Goal: Information Seeking & Learning: Learn about a topic

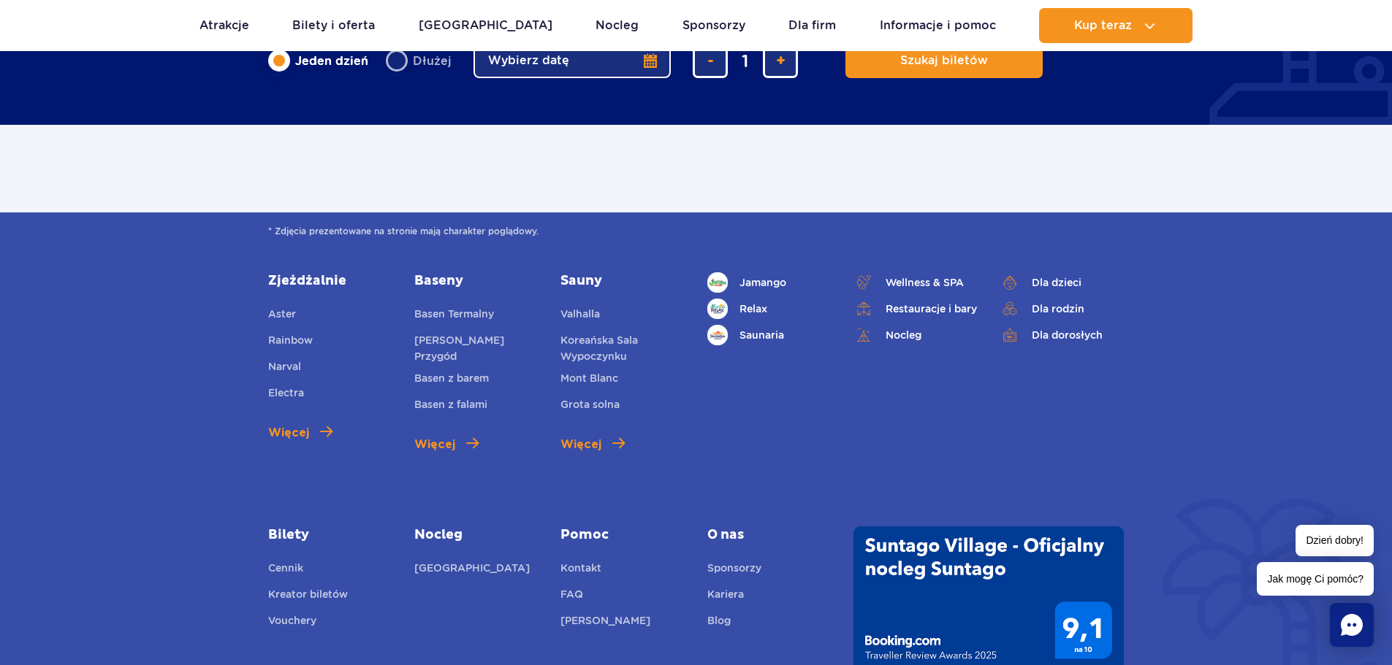
scroll to position [730, 0]
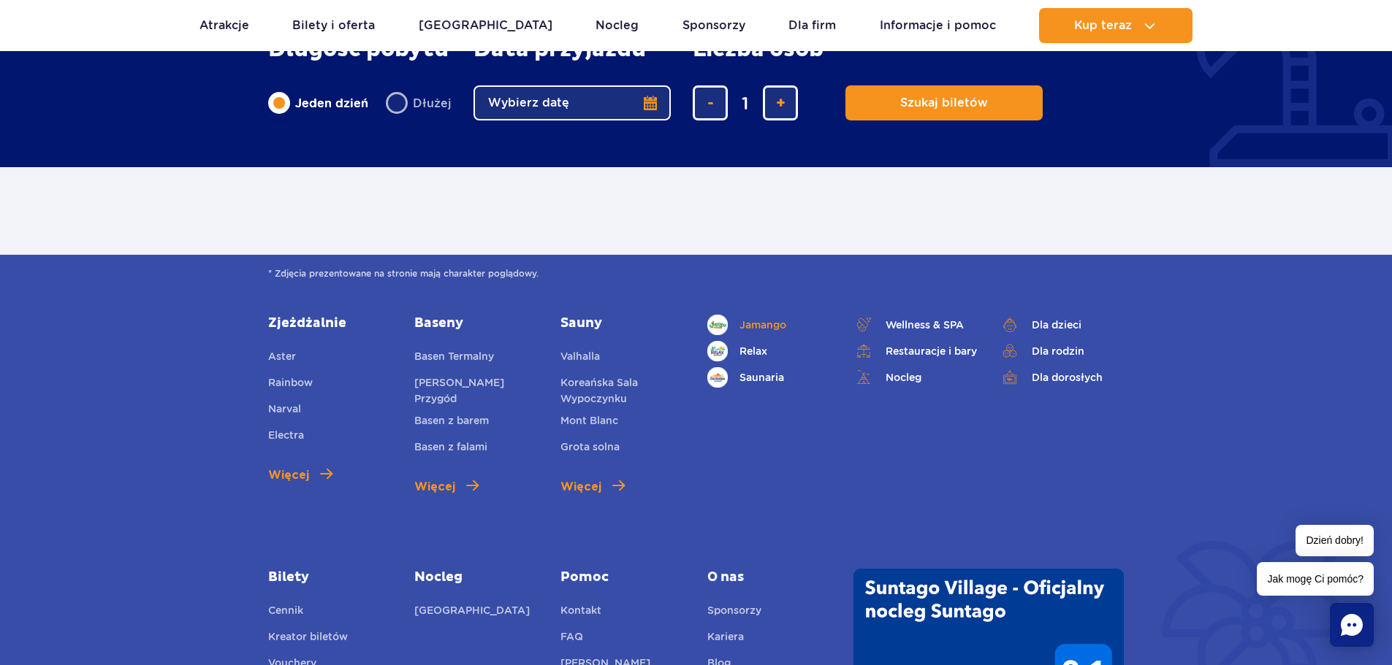
click at [757, 326] on span "Jamango" at bounding box center [762, 325] width 47 height 16
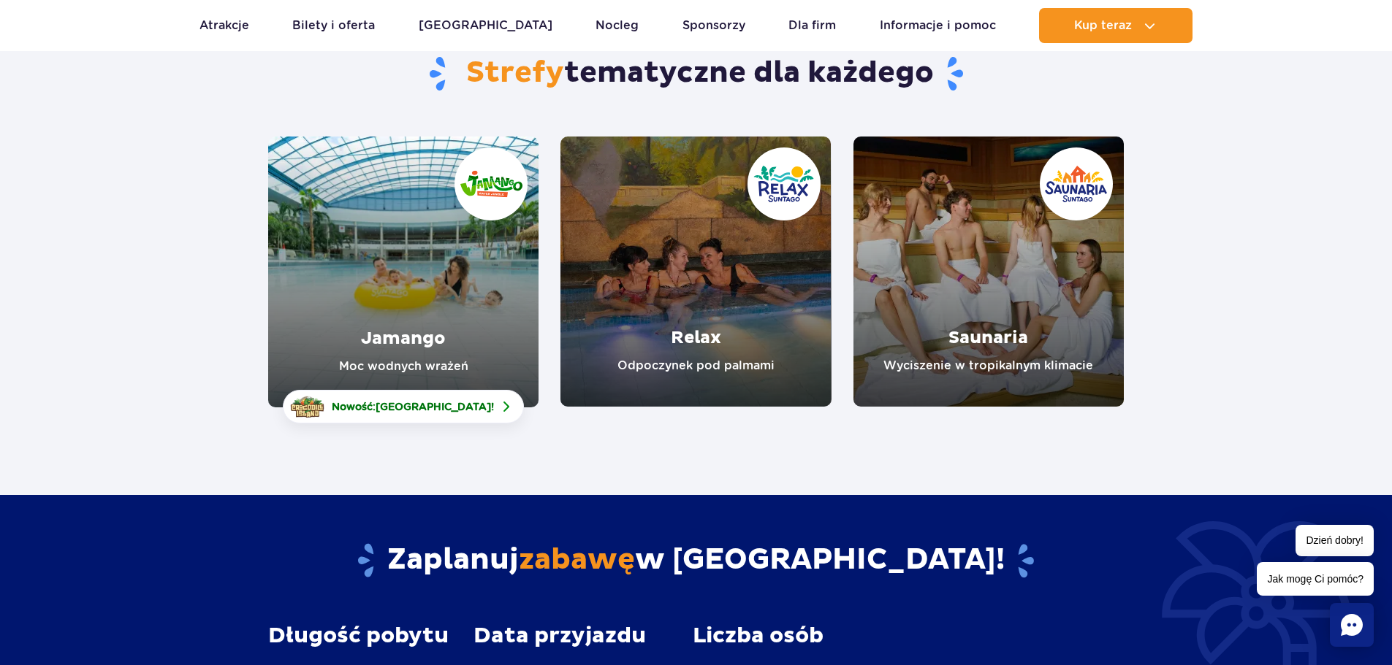
scroll to position [146, 0]
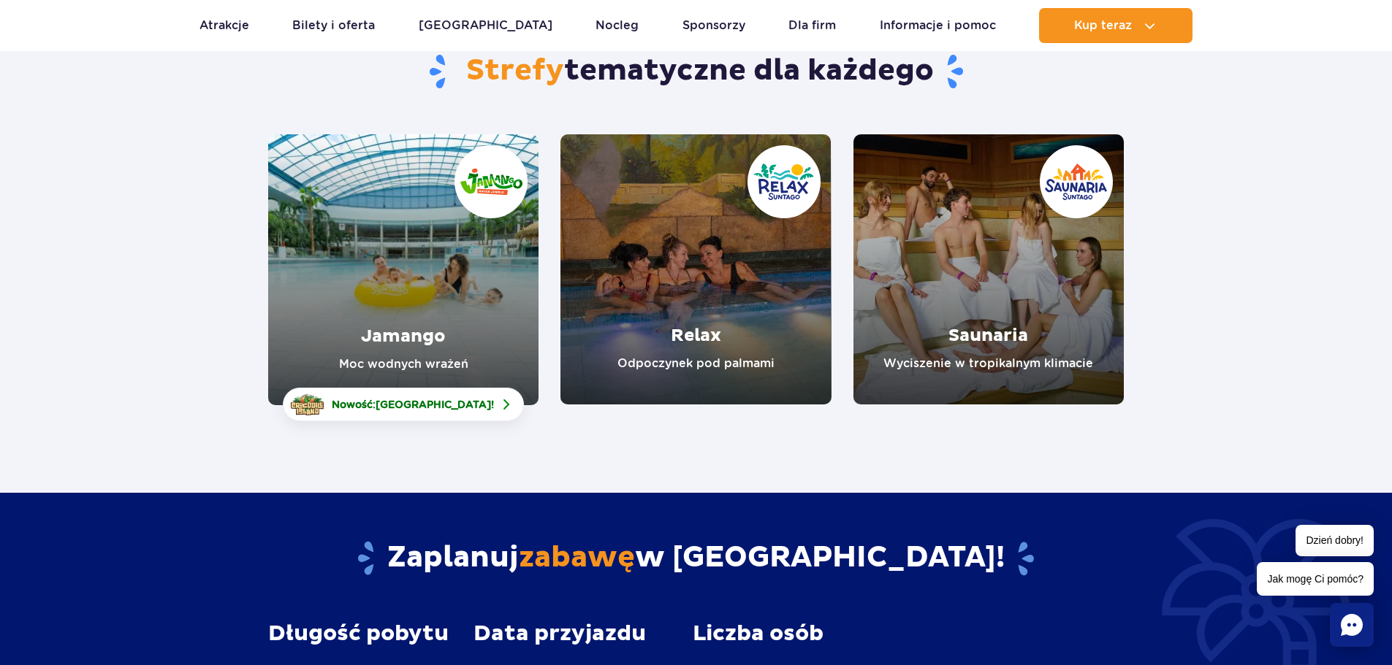
click at [991, 340] on link "Saunaria" at bounding box center [988, 269] width 270 height 270
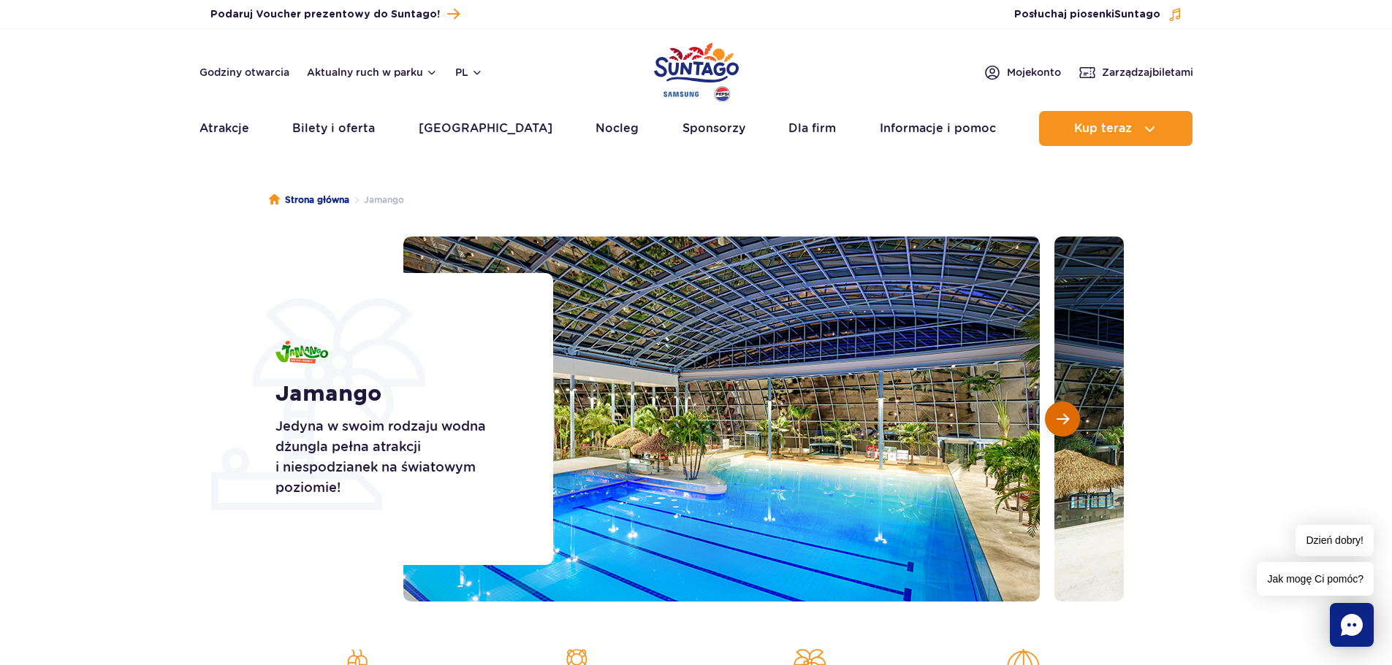
click at [1056, 416] on button "Następny slajd" at bounding box center [1062, 419] width 35 height 35
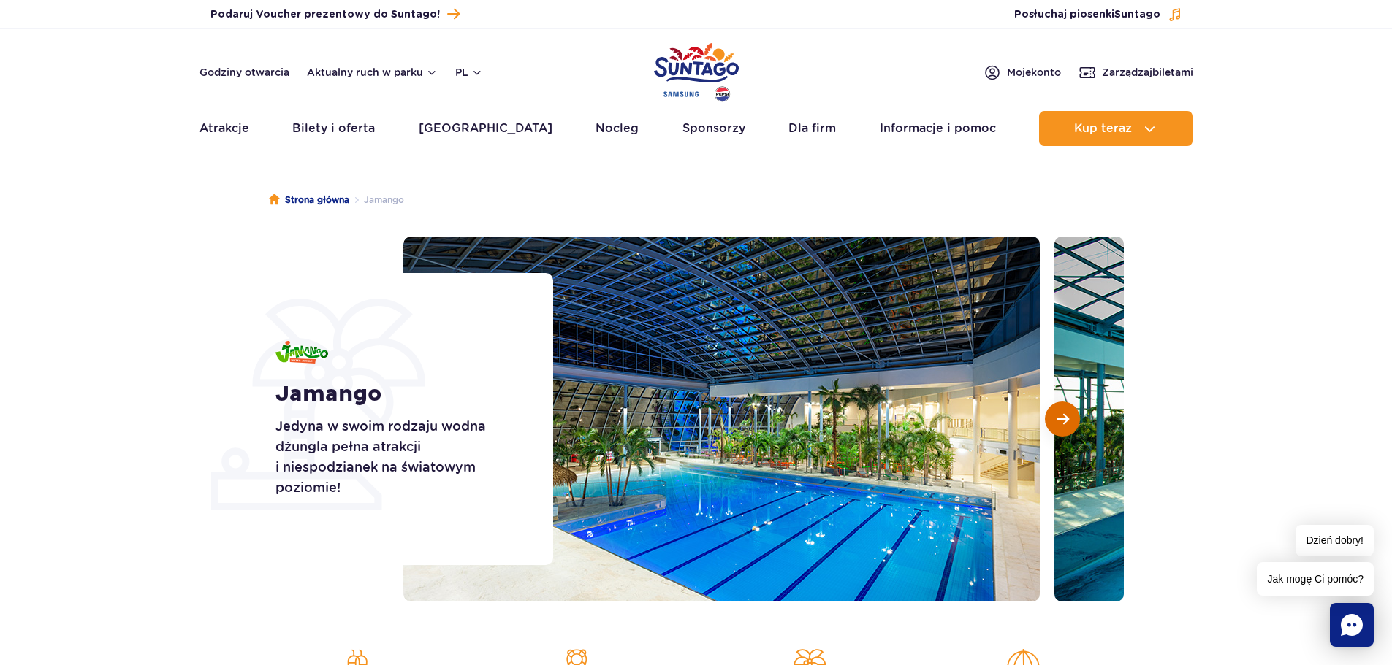
click at [1056, 416] on span "Następny slajd" at bounding box center [1062, 419] width 12 height 13
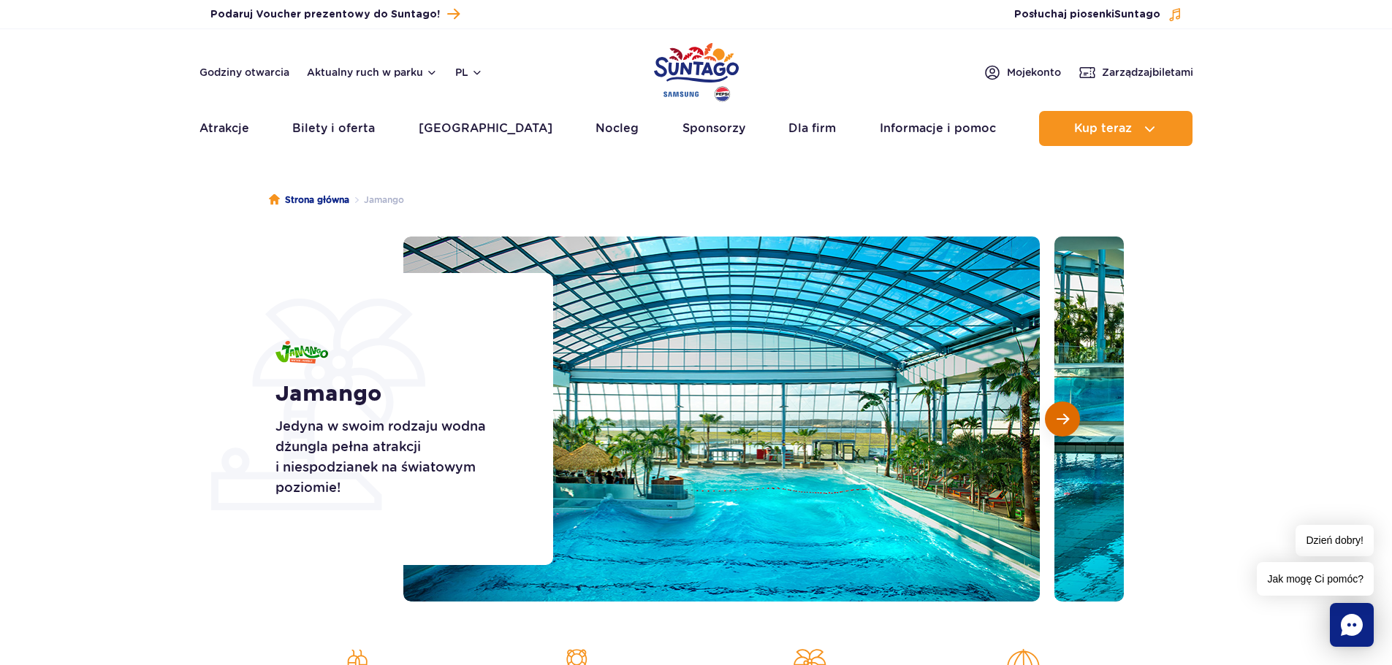
click at [1056, 416] on span "Następny slajd" at bounding box center [1062, 419] width 12 height 13
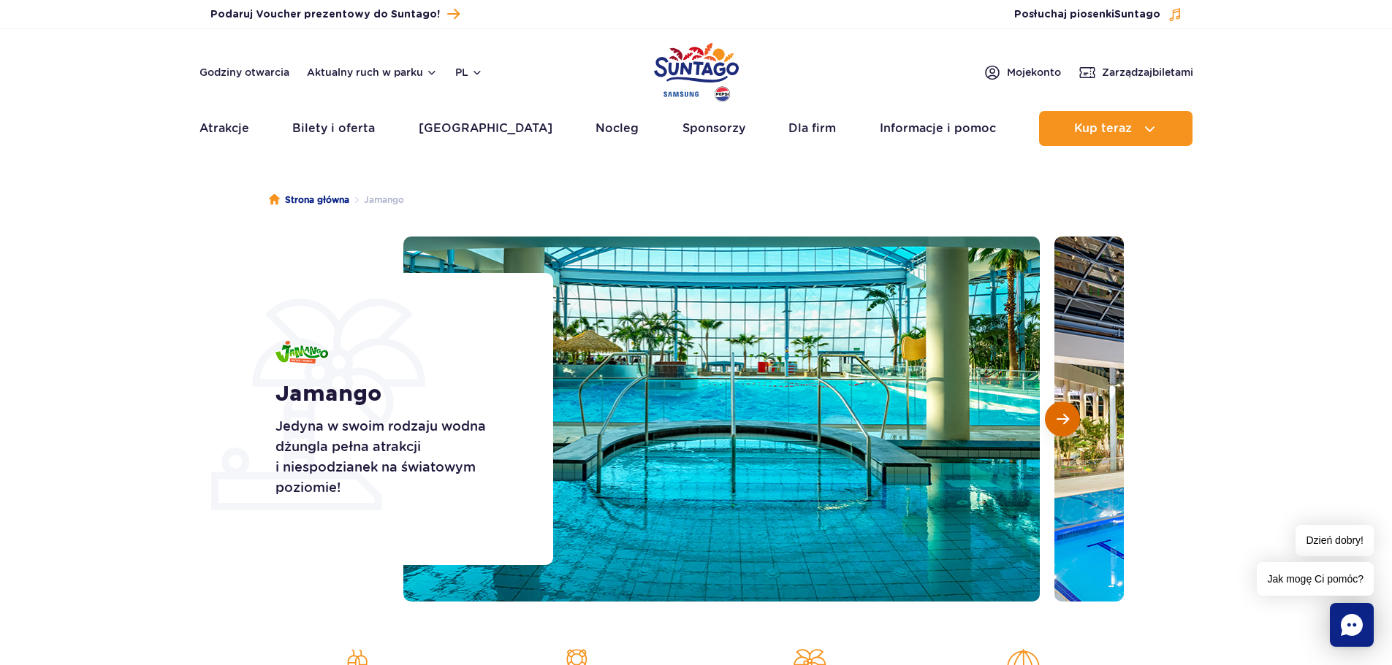
click at [1056, 416] on span "Następny slajd" at bounding box center [1062, 419] width 12 height 13
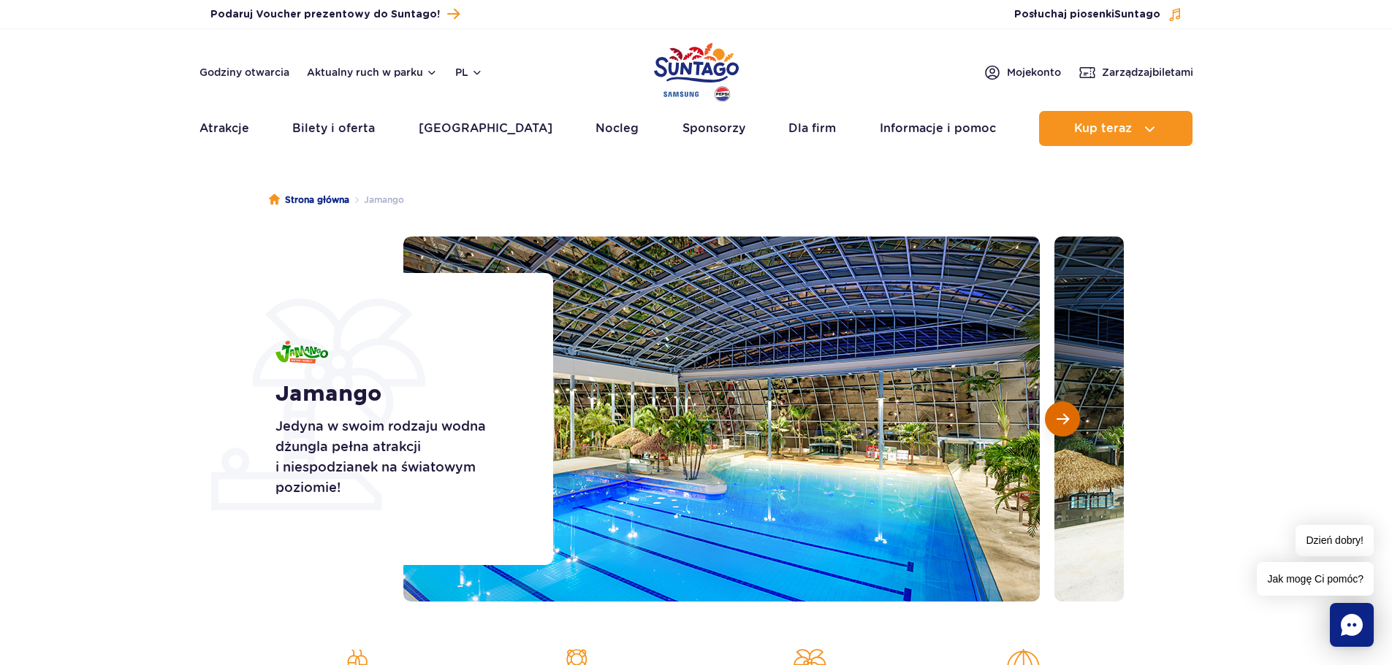
click at [1056, 416] on span "Następny slajd" at bounding box center [1062, 419] width 12 height 13
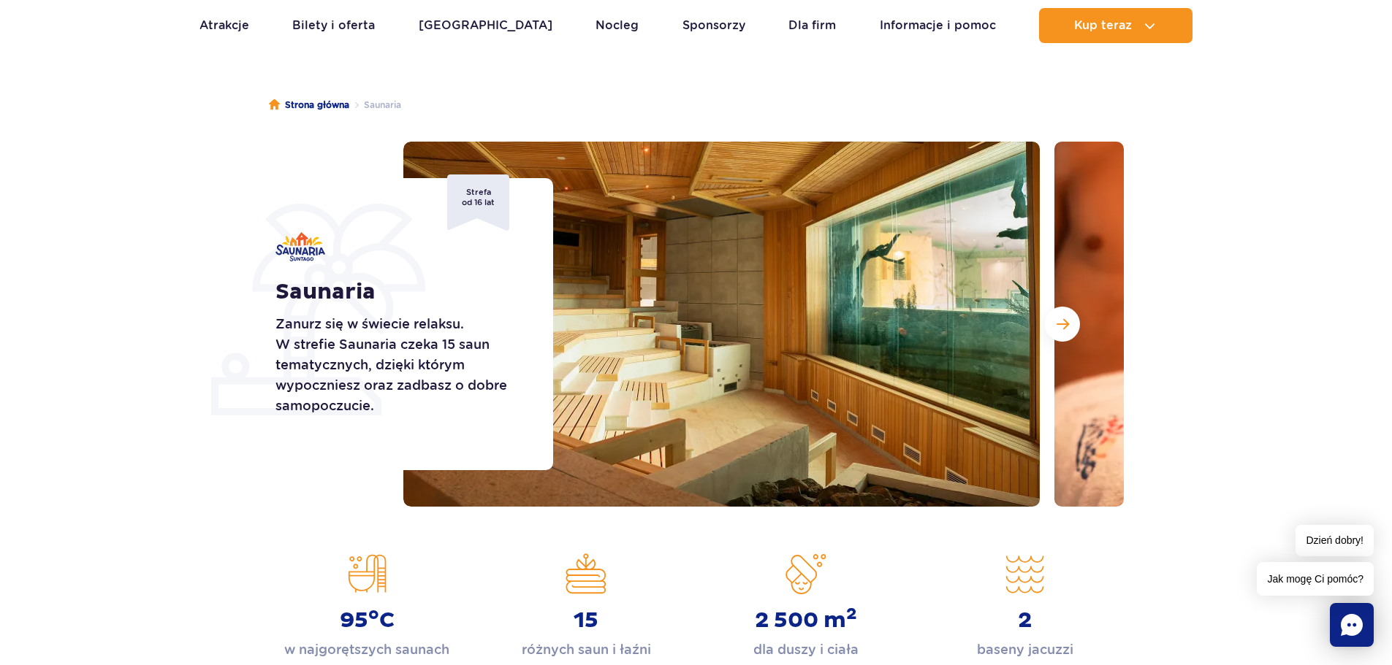
scroll to position [146, 0]
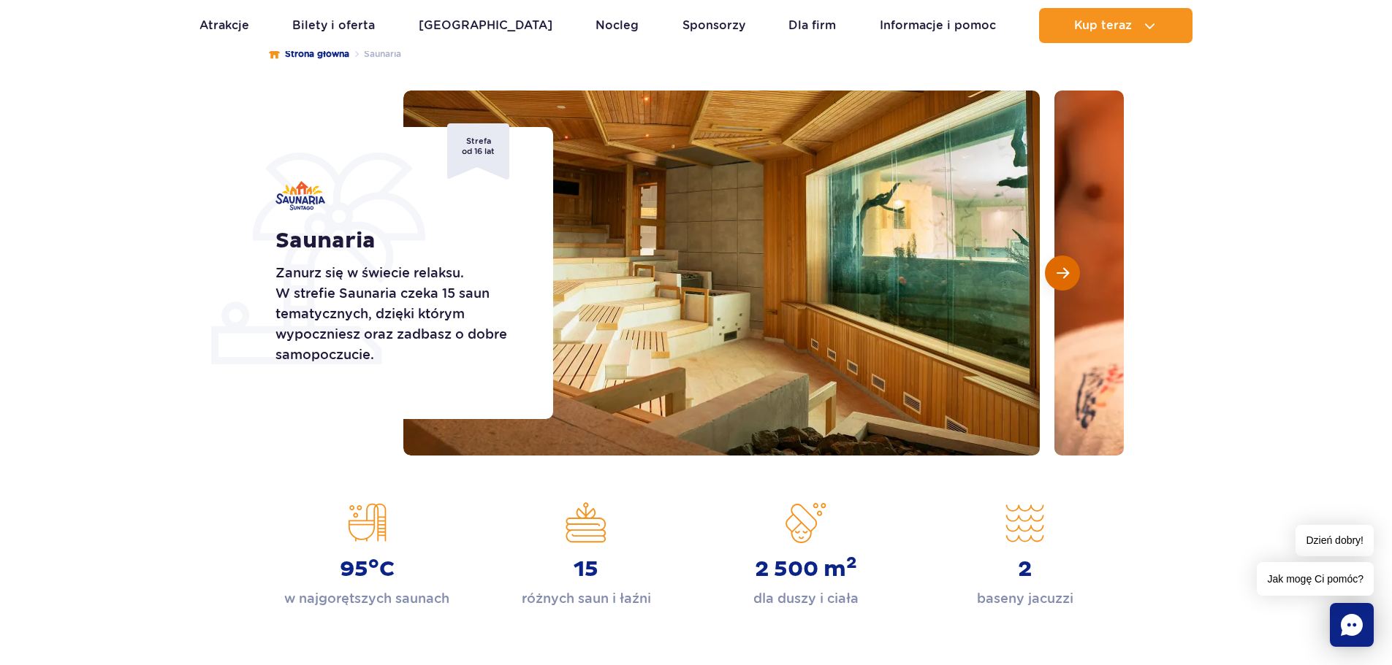
click at [1061, 275] on span "Następny slajd" at bounding box center [1062, 273] width 12 height 13
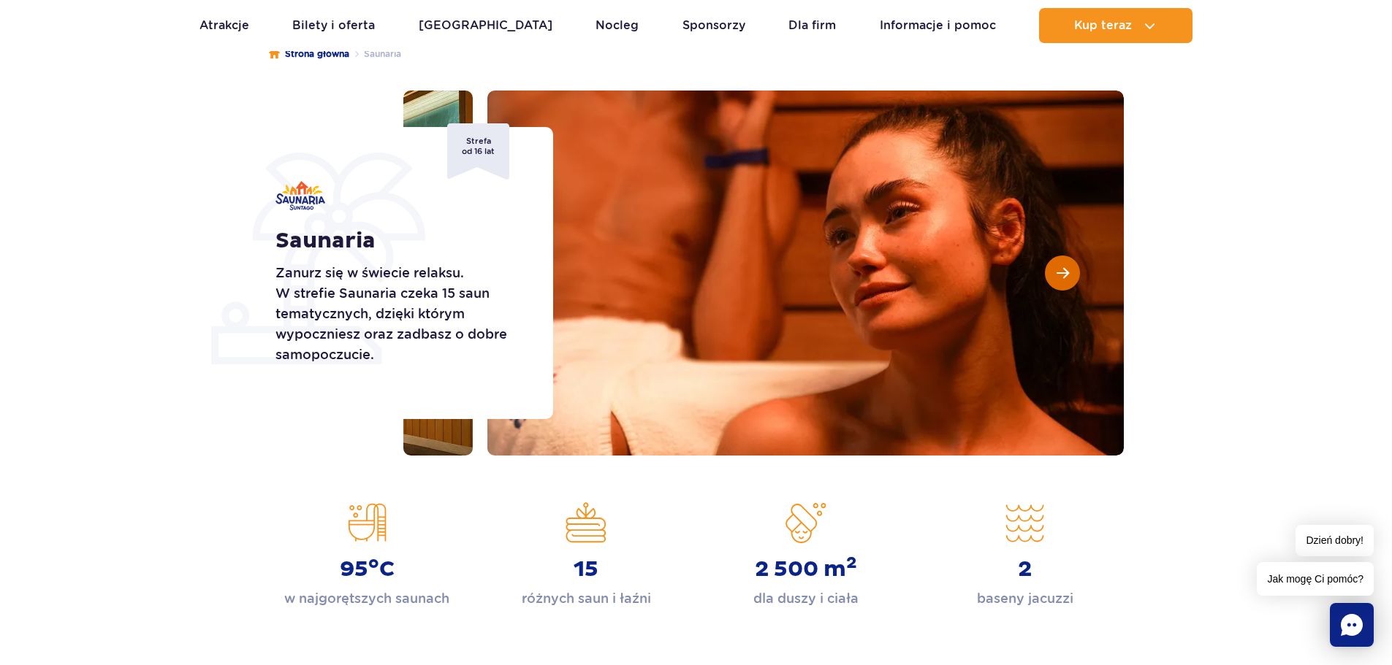
click at [1061, 275] on span "Następny slajd" at bounding box center [1062, 273] width 12 height 13
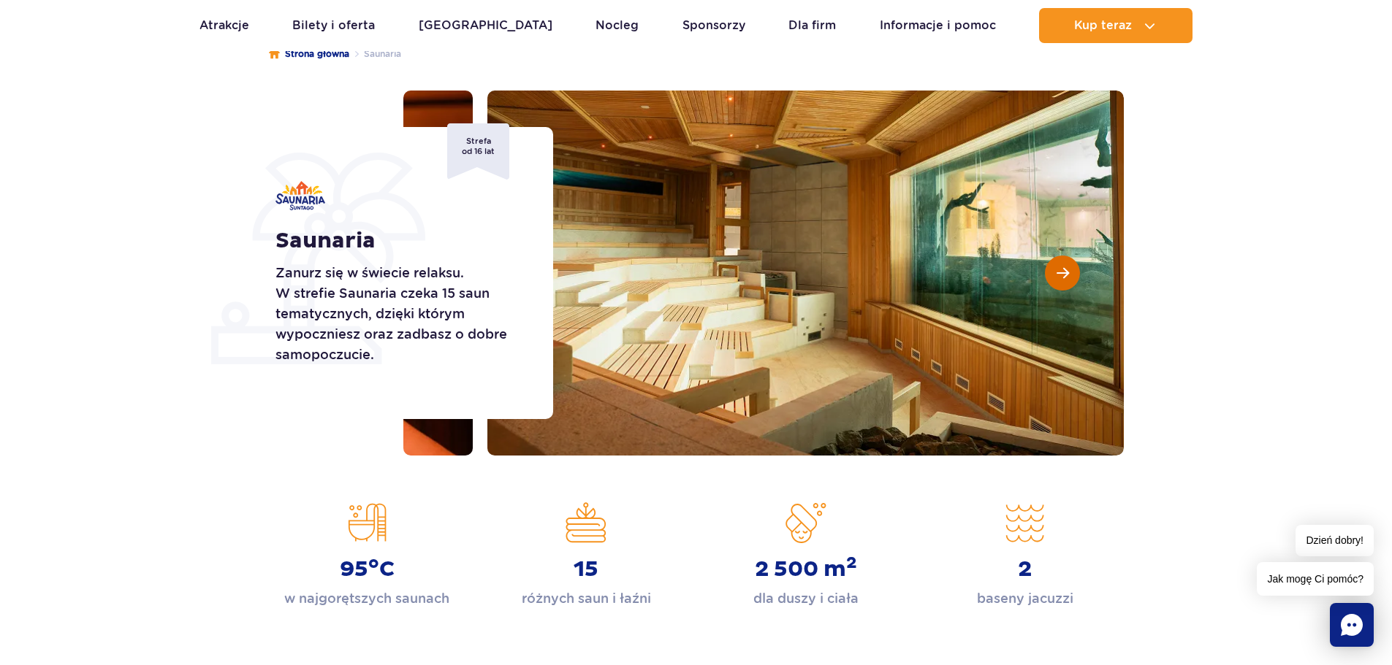
click at [1061, 275] on span "Następny slajd" at bounding box center [1062, 273] width 12 height 13
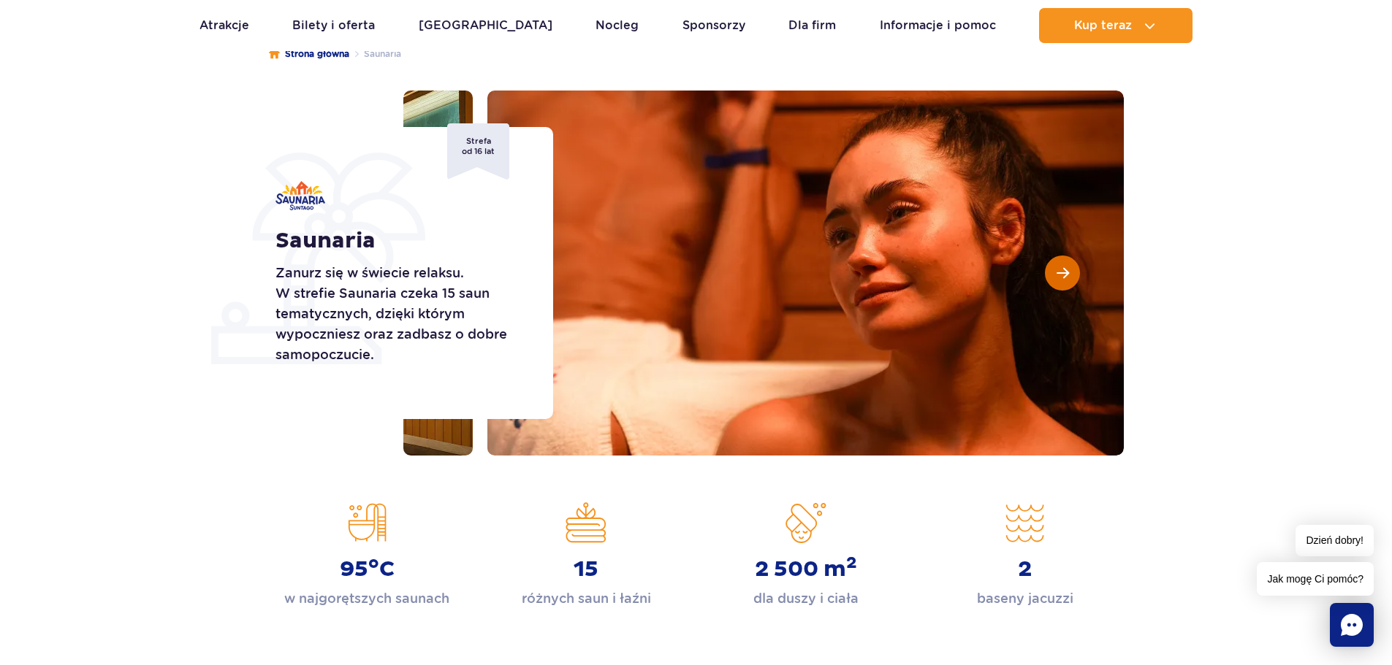
click at [1061, 275] on span "Następny slajd" at bounding box center [1062, 273] width 12 height 13
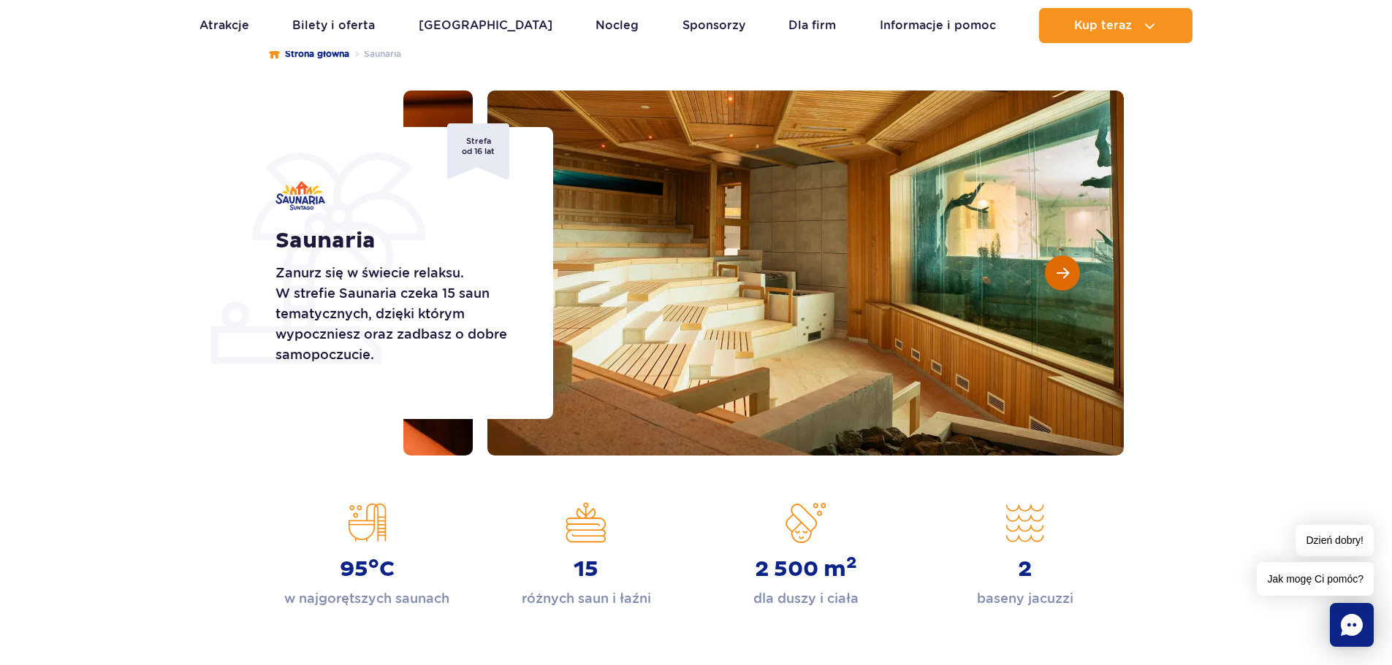
click at [1061, 275] on span "Następny slajd" at bounding box center [1062, 273] width 12 height 13
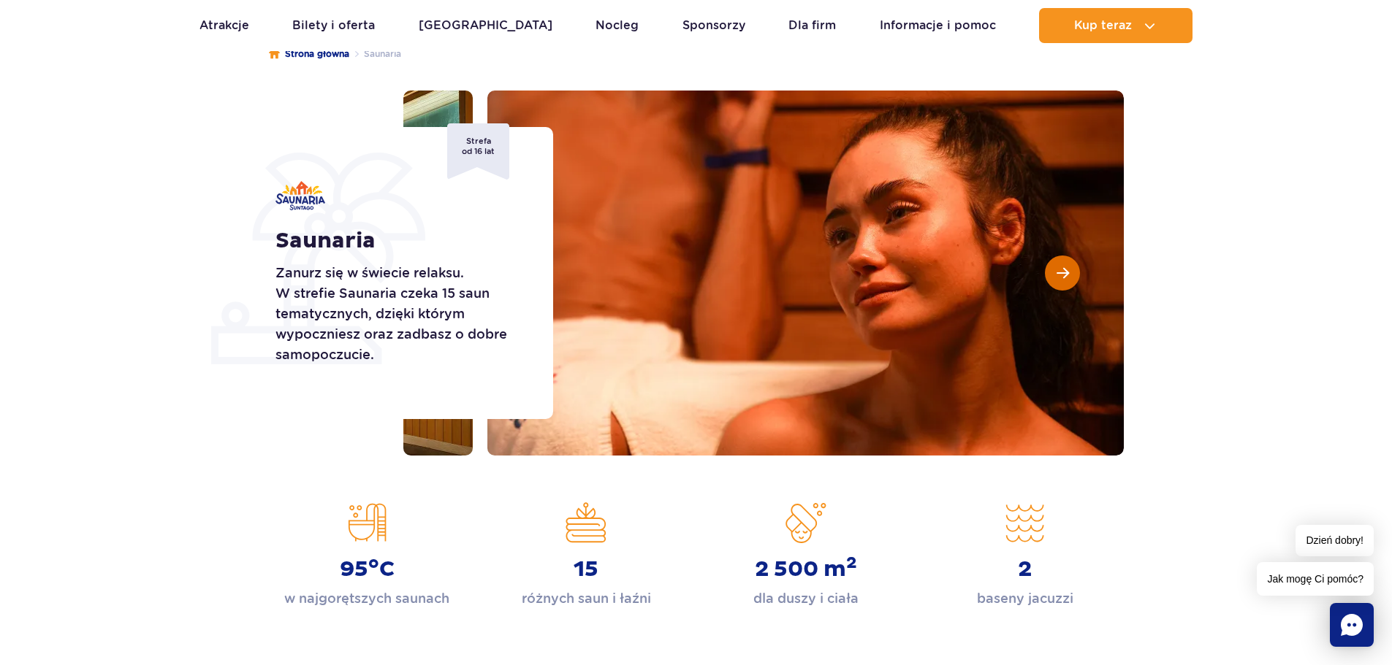
click at [1061, 275] on span "Następny slajd" at bounding box center [1062, 273] width 12 height 13
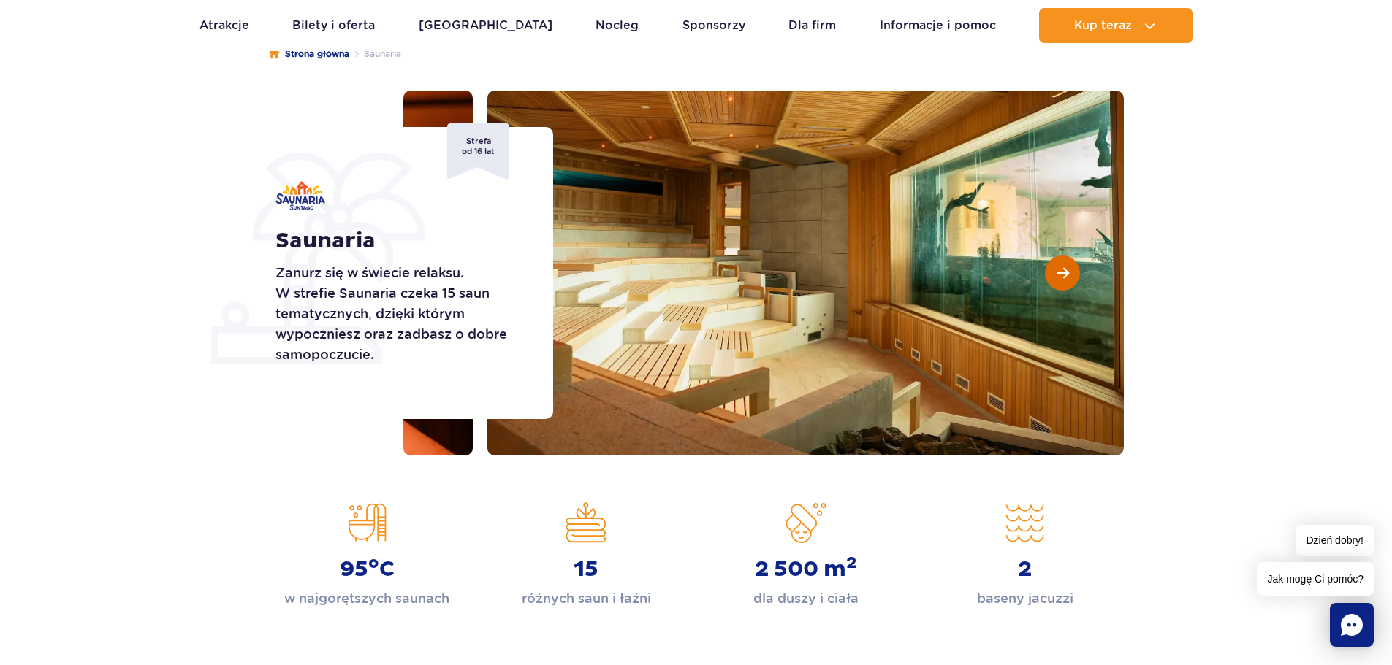
click at [1061, 275] on span "Następny slajd" at bounding box center [1062, 273] width 12 height 13
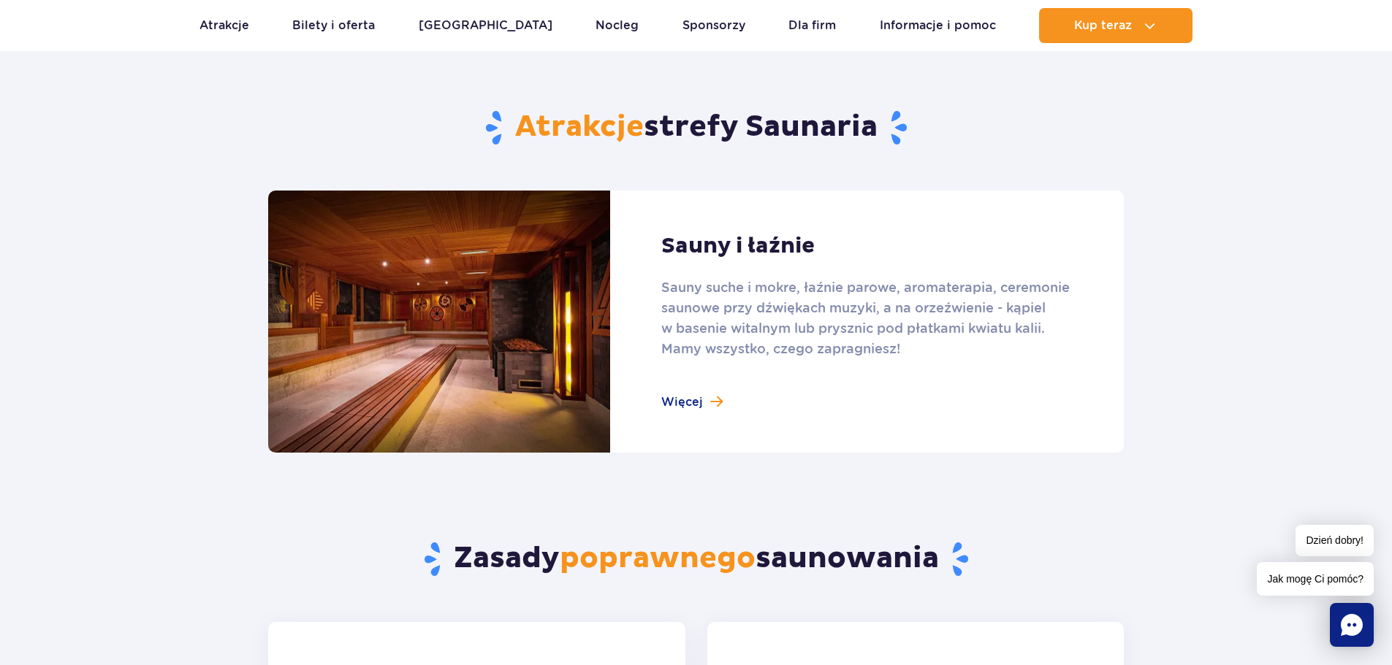
scroll to position [877, 0]
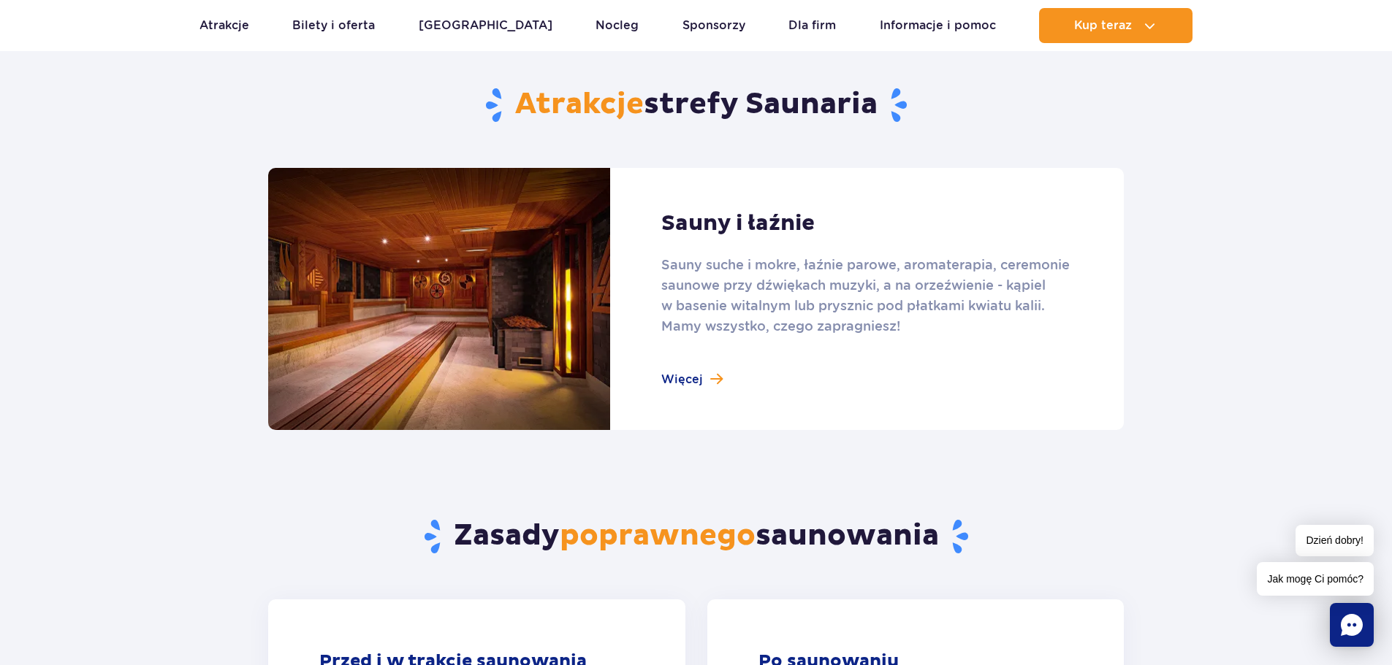
click at [689, 375] on link at bounding box center [695, 299] width 855 height 262
click at [675, 377] on link at bounding box center [695, 299] width 855 height 262
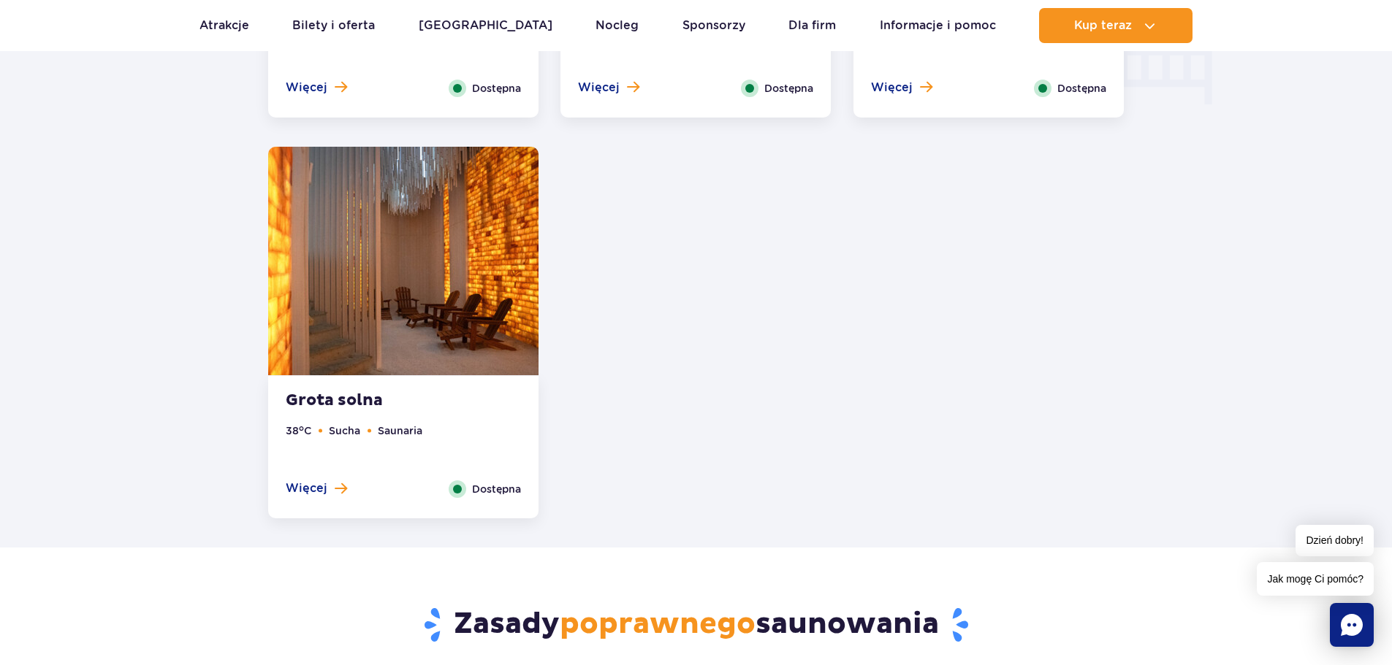
scroll to position [1972, 0]
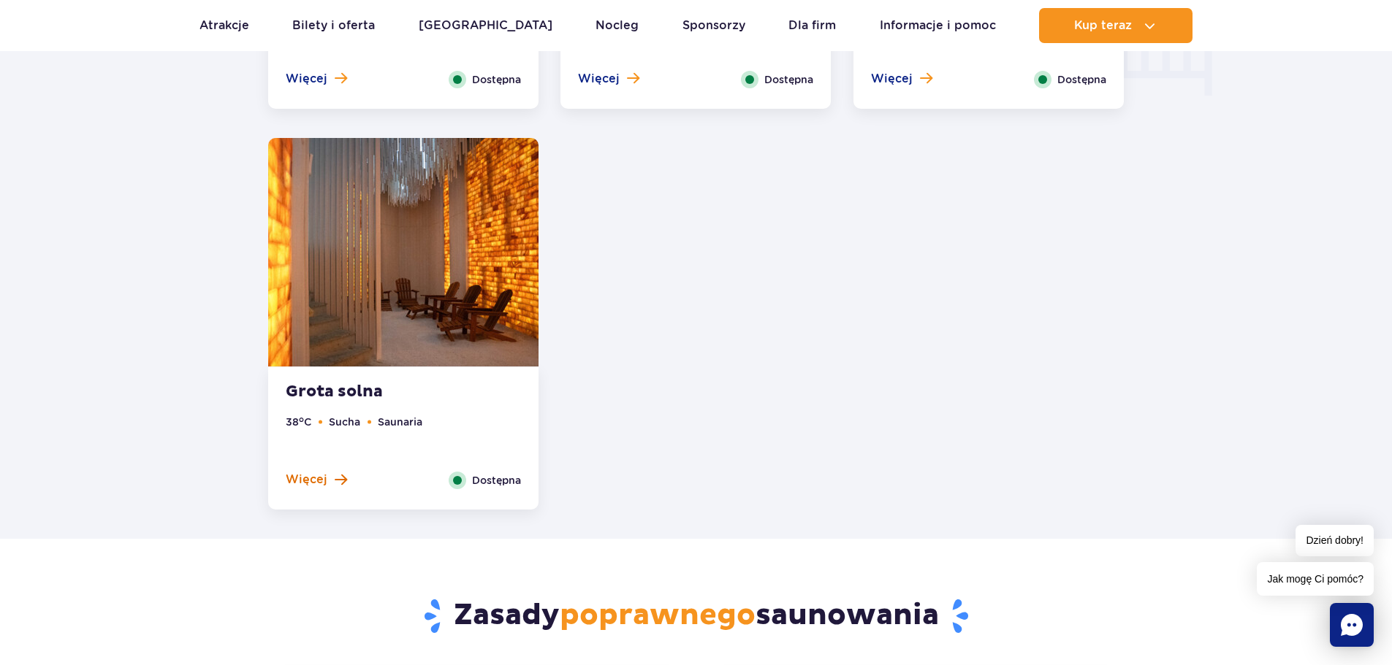
click at [297, 481] on span "Więcej" at bounding box center [307, 480] width 42 height 16
click at [308, 479] on span "Więcej" at bounding box center [307, 480] width 42 height 16
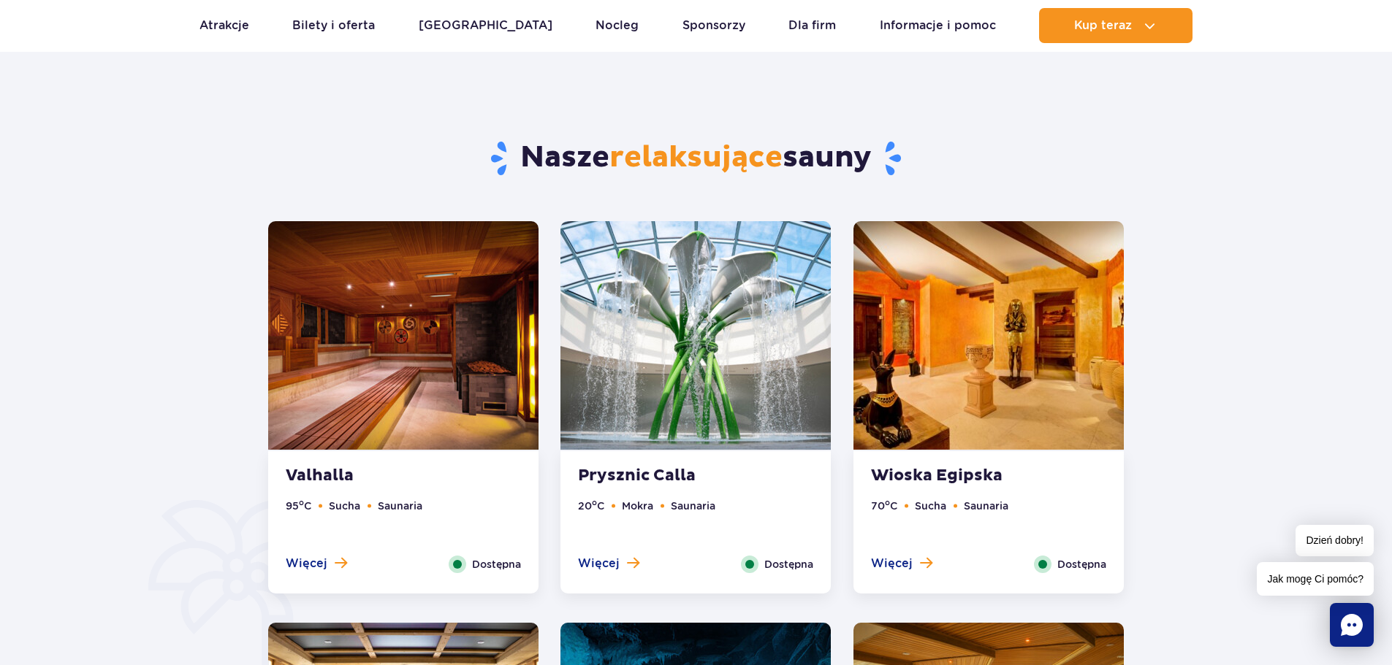
scroll to position [730, 0]
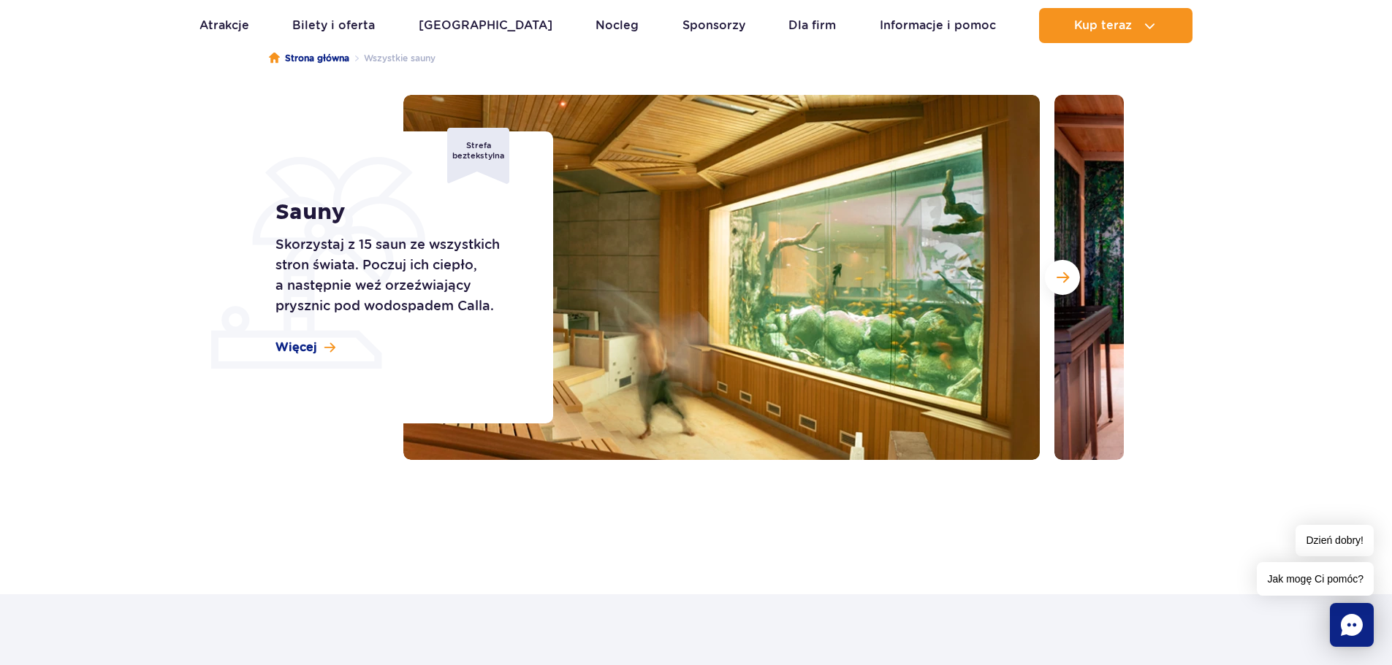
scroll to position [146, 0]
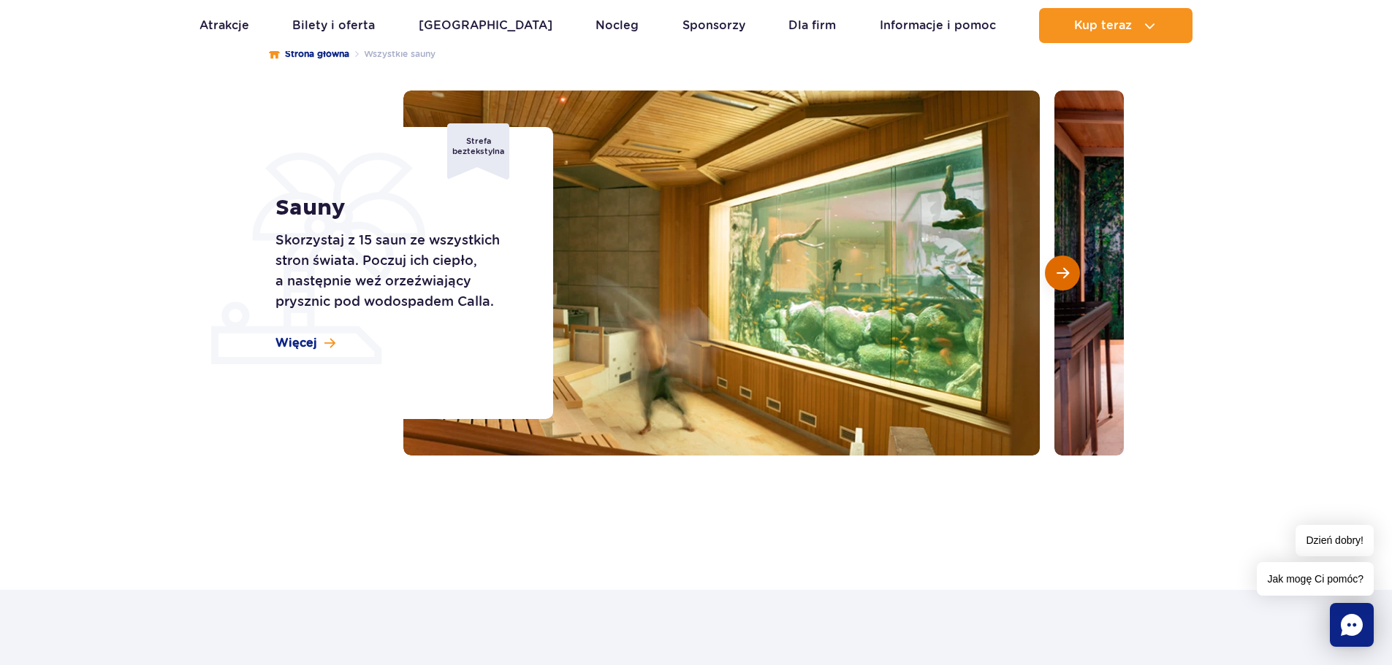
click at [1061, 276] on span "Następny slajd" at bounding box center [1062, 273] width 12 height 13
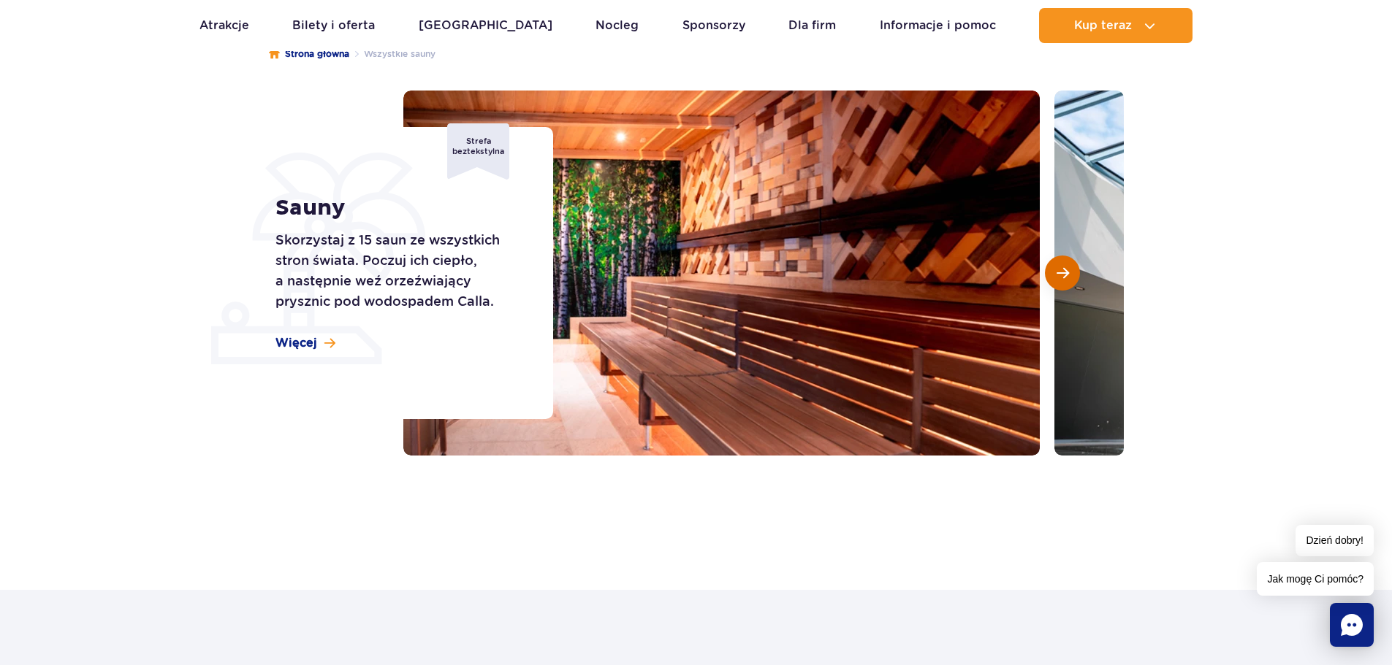
click at [1061, 276] on span "Następny slajd" at bounding box center [1062, 273] width 12 height 13
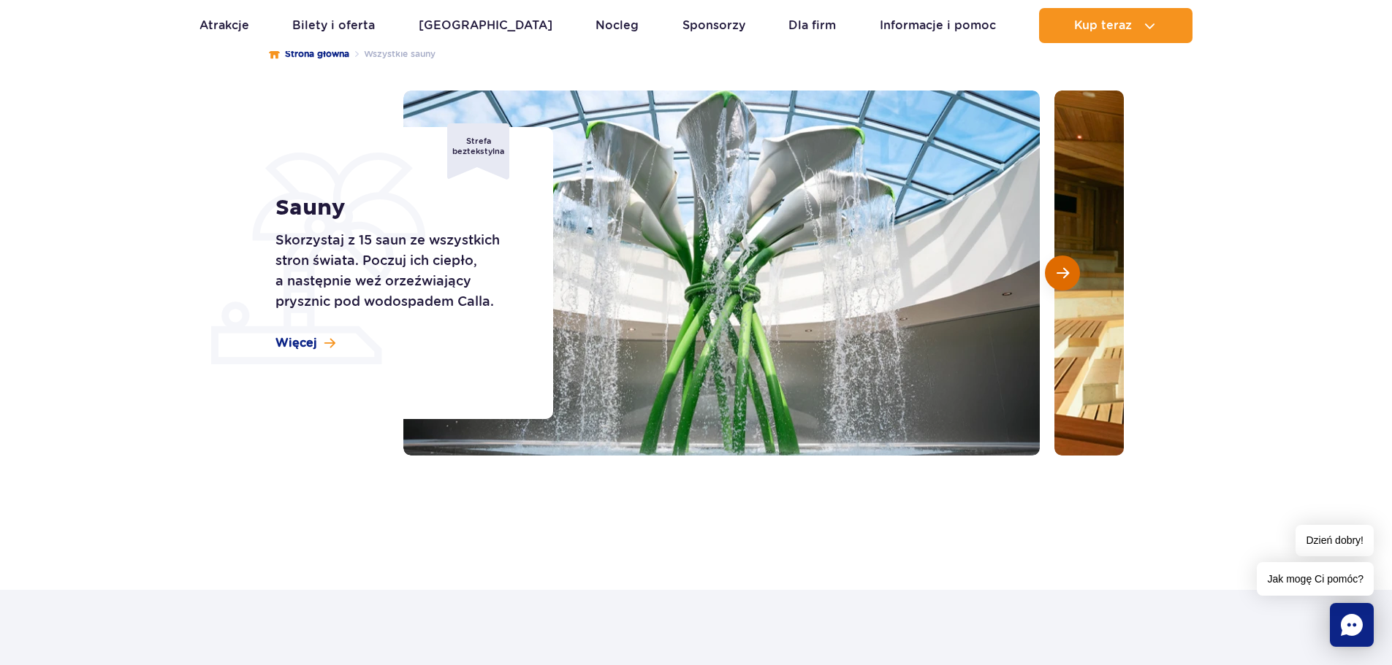
click at [1061, 276] on span "Następny slajd" at bounding box center [1062, 273] width 12 height 13
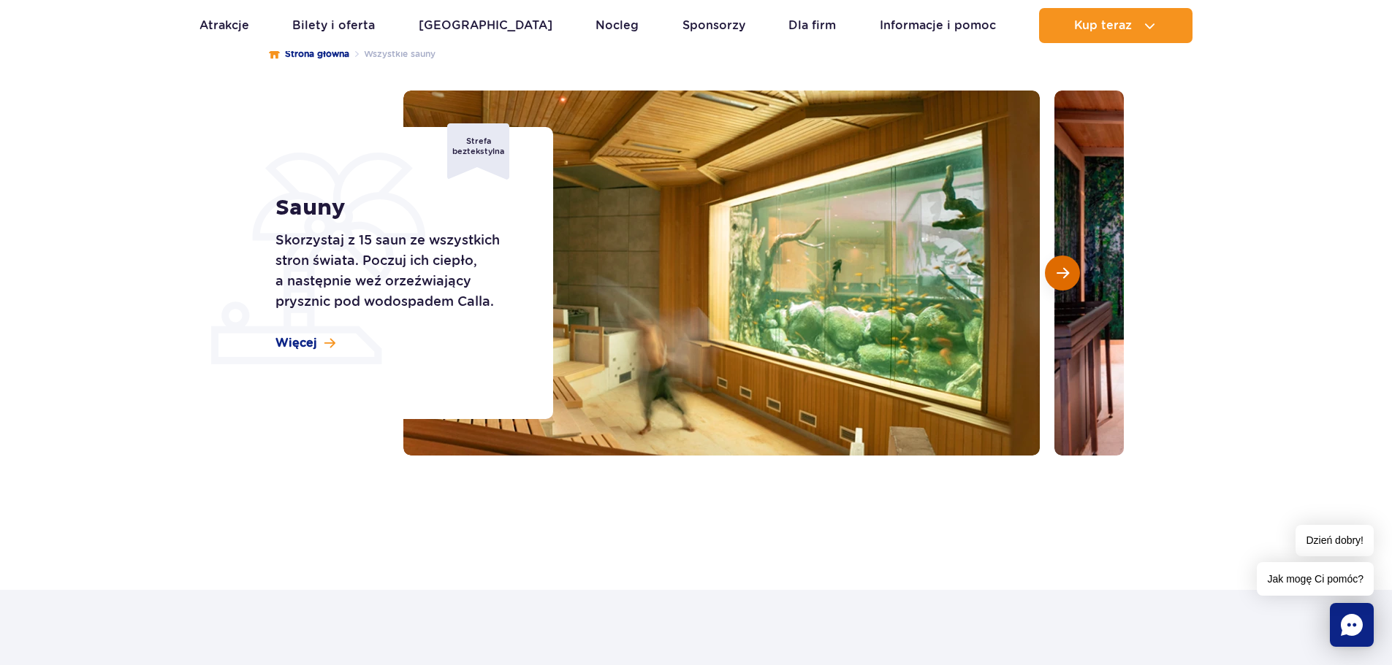
click at [1061, 276] on span "Następny slajd" at bounding box center [1062, 273] width 12 height 13
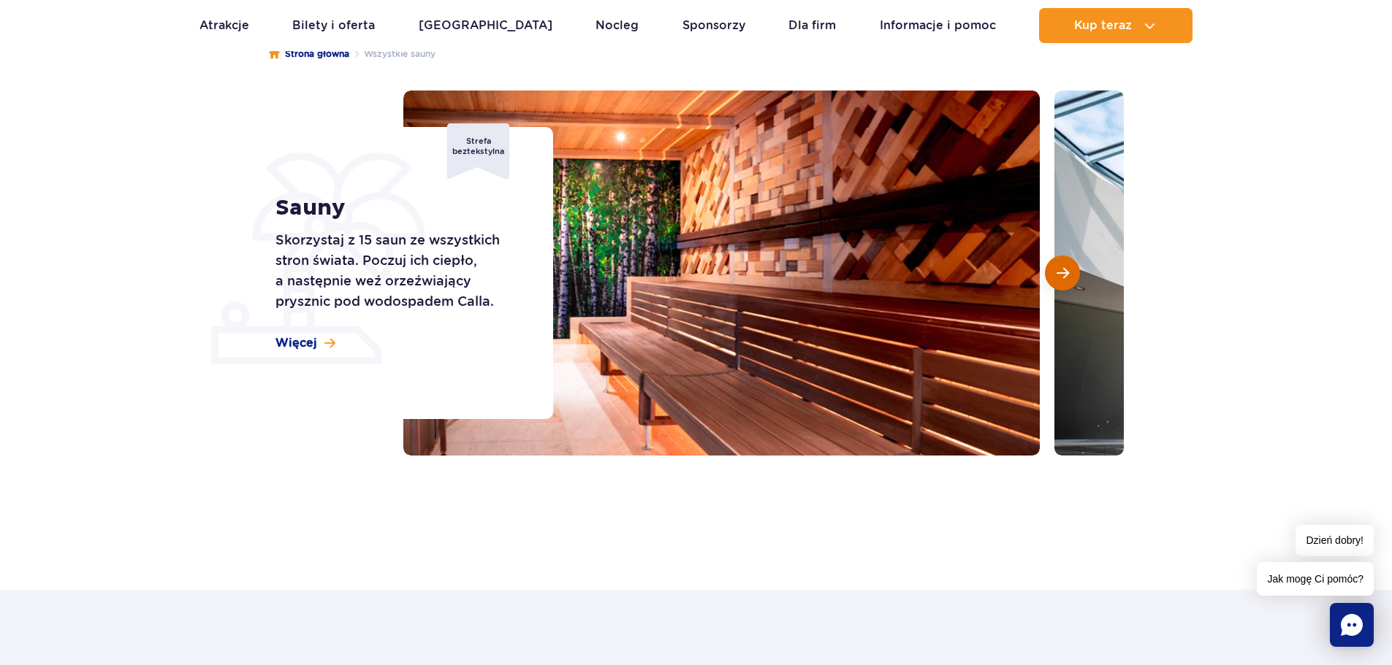
click at [1061, 276] on span "Następny slajd" at bounding box center [1062, 273] width 12 height 13
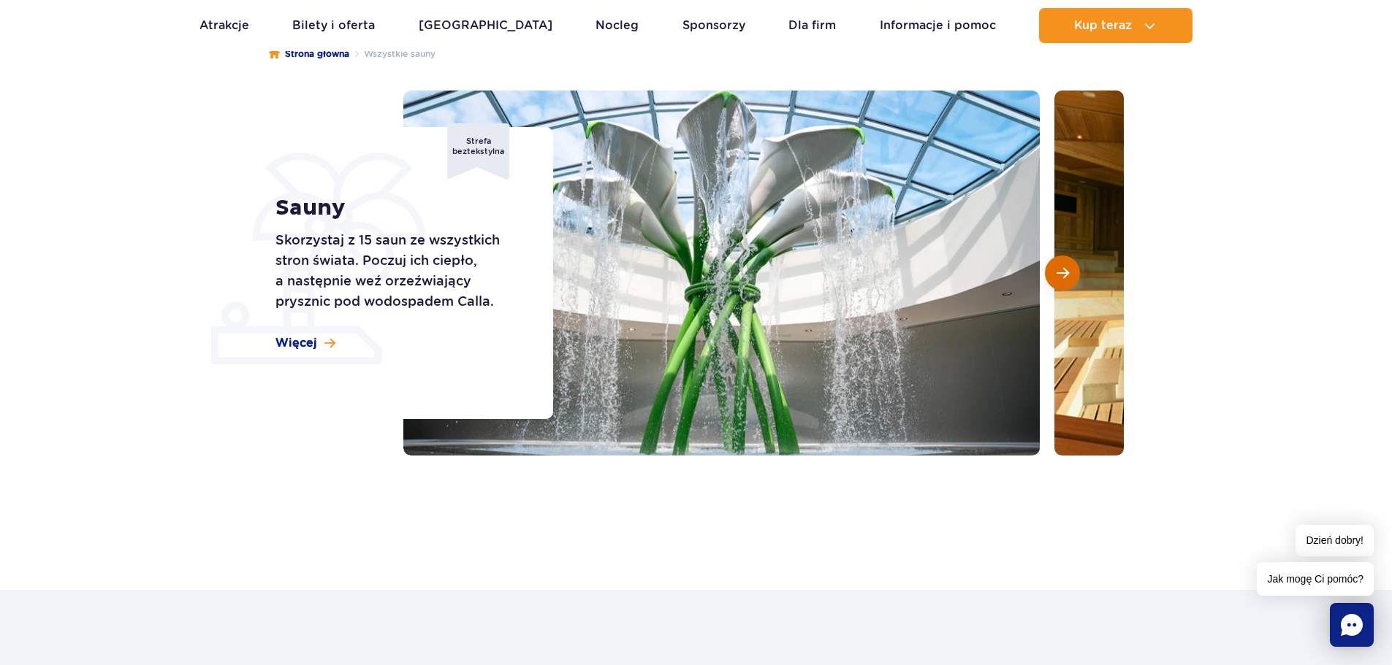
click at [1061, 276] on span "Następny slajd" at bounding box center [1062, 273] width 12 height 13
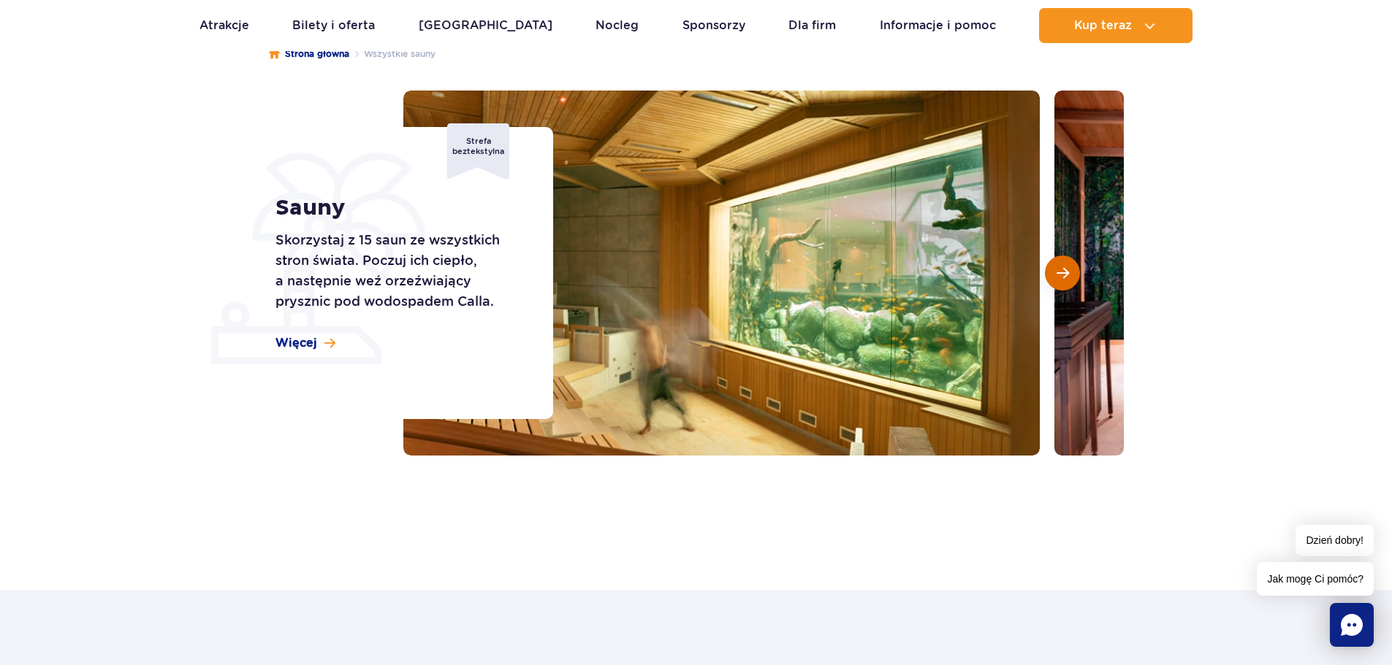
click at [1061, 276] on span "Następny slajd" at bounding box center [1062, 273] width 12 height 13
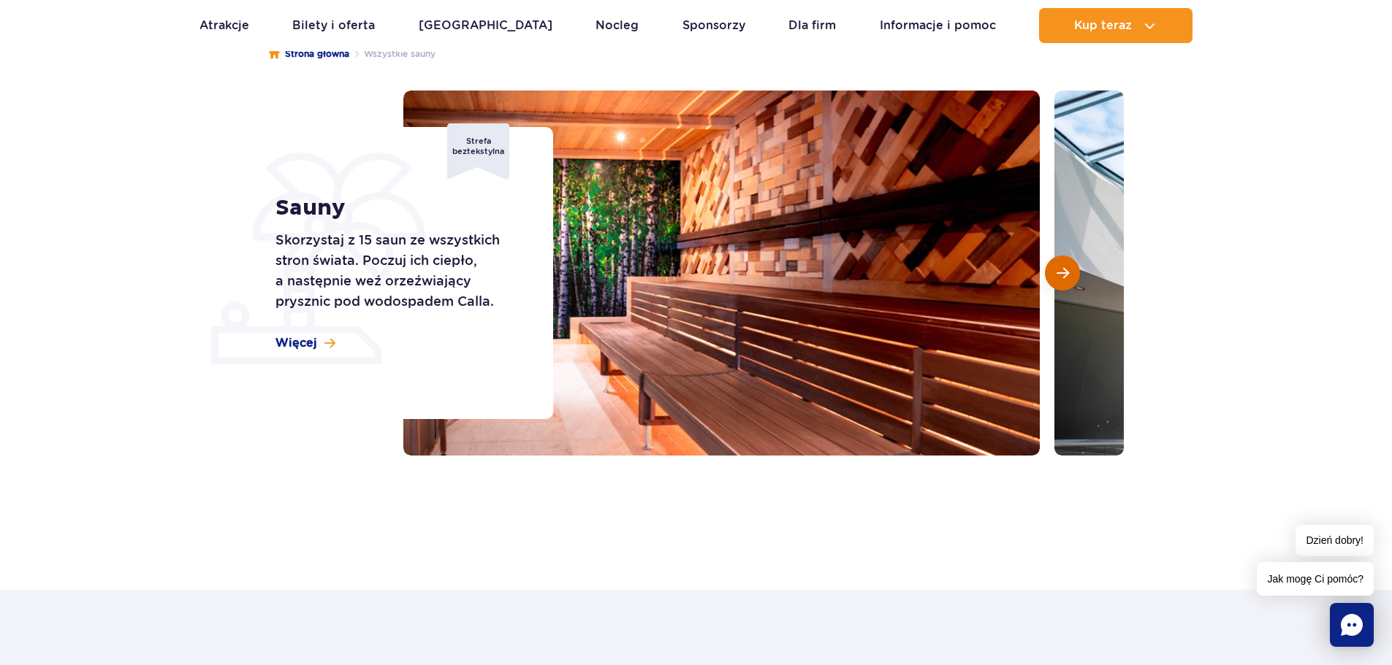
click at [1061, 276] on span "Następny slajd" at bounding box center [1062, 273] width 12 height 13
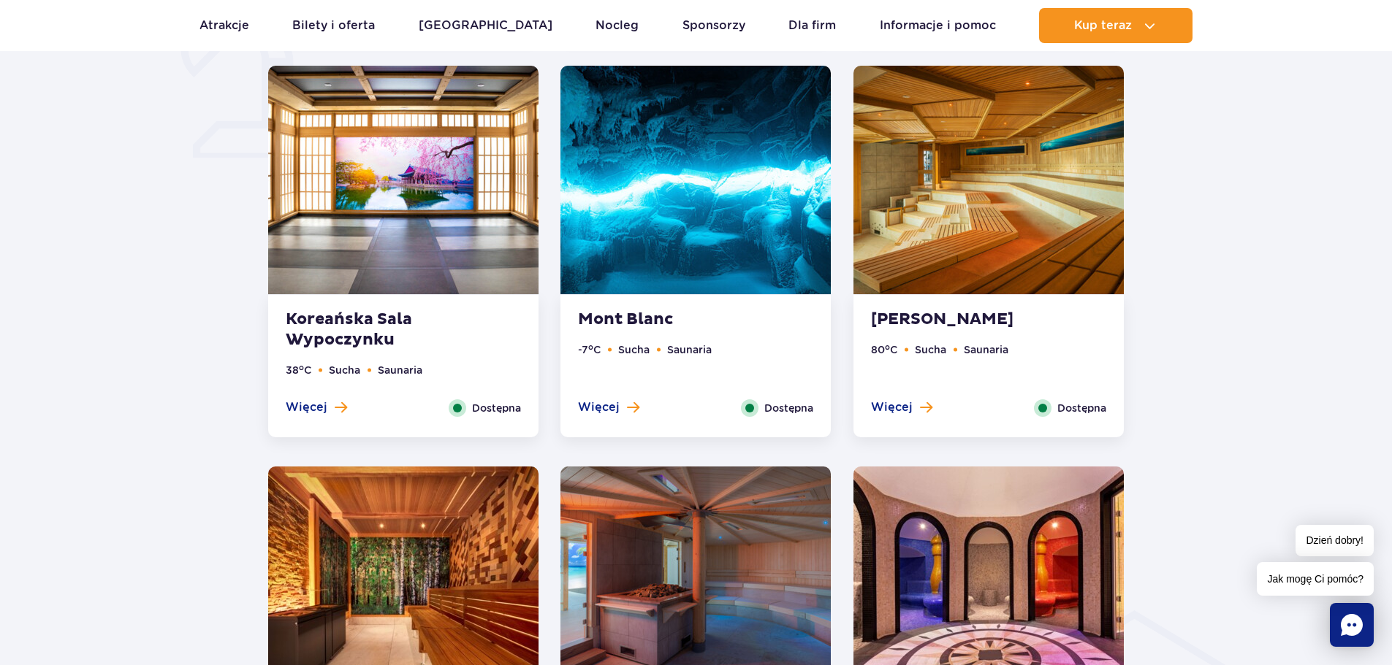
scroll to position [0, 0]
click at [321, 406] on span "Więcej" at bounding box center [307, 408] width 42 height 16
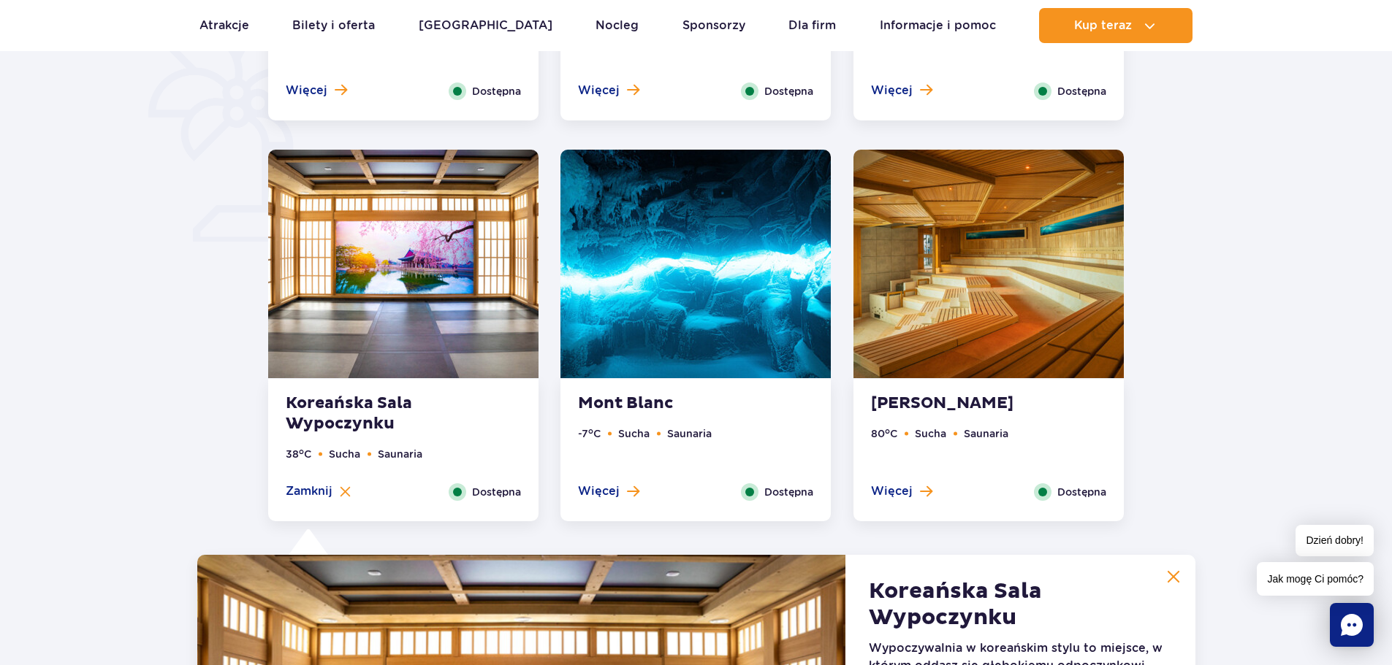
scroll to position [1114, 0]
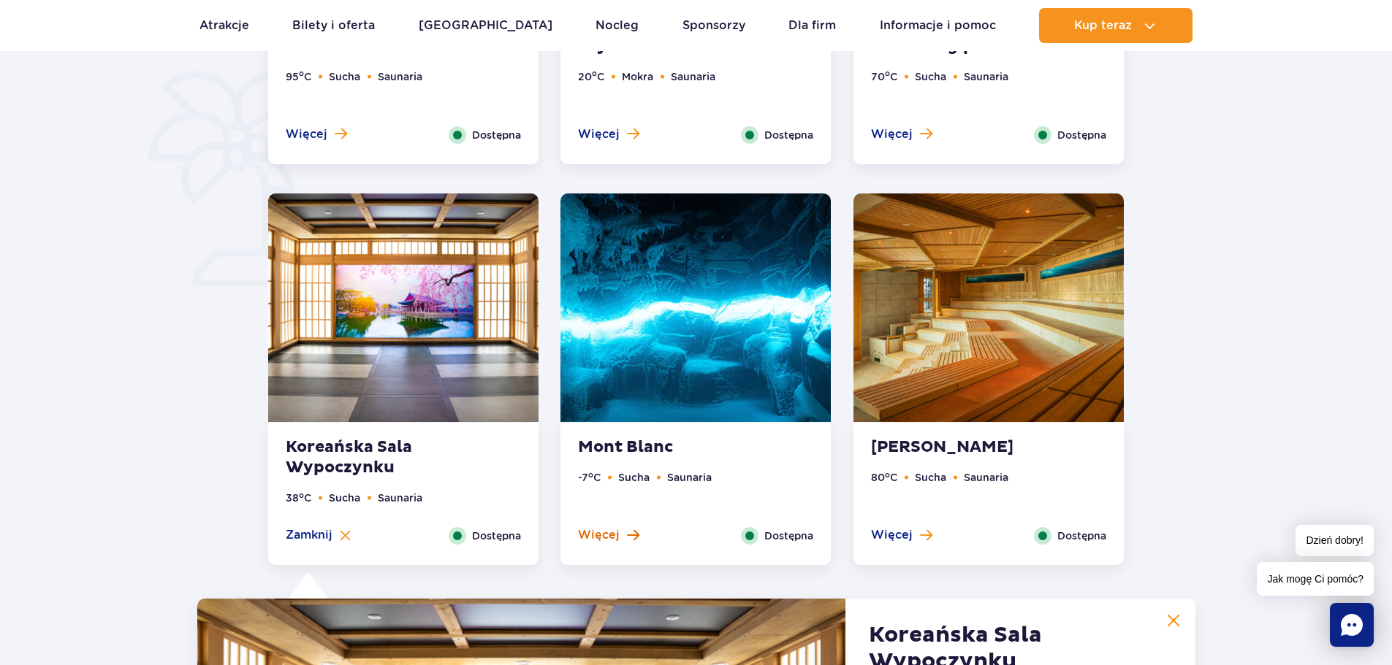
click at [625, 534] on button "Więcej" at bounding box center [608, 535] width 61 height 16
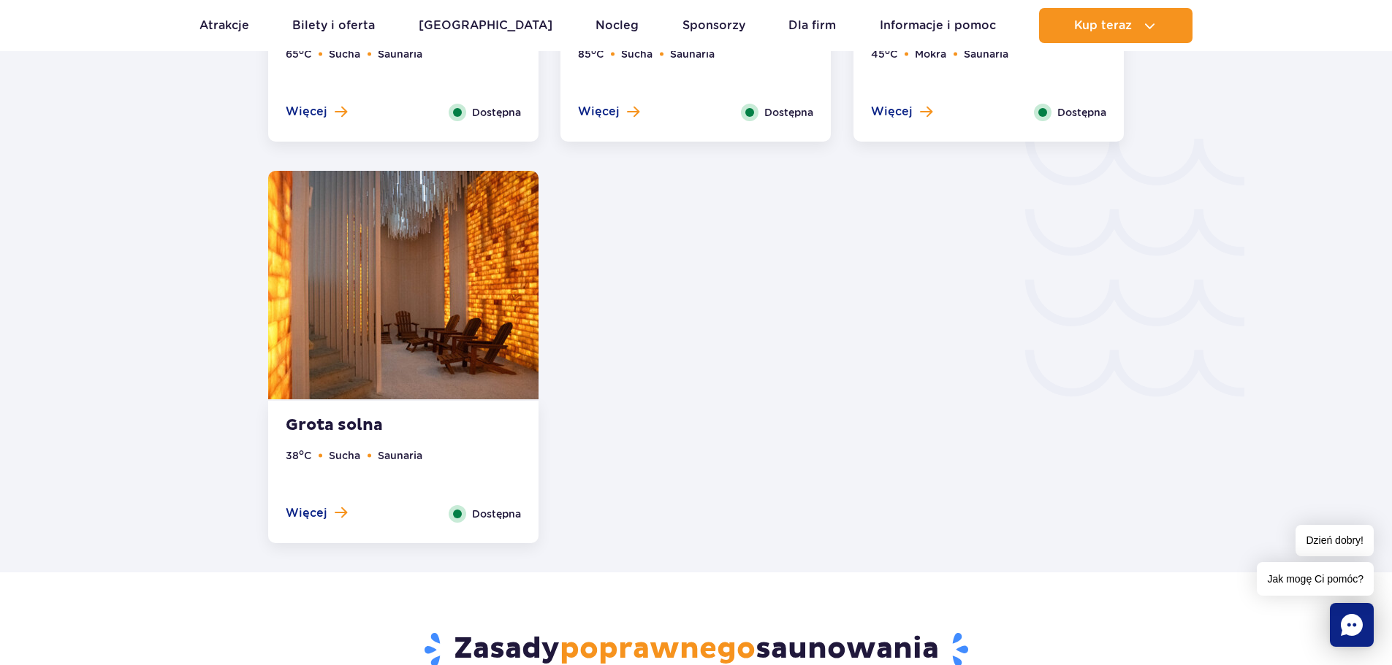
scroll to position [2429, 0]
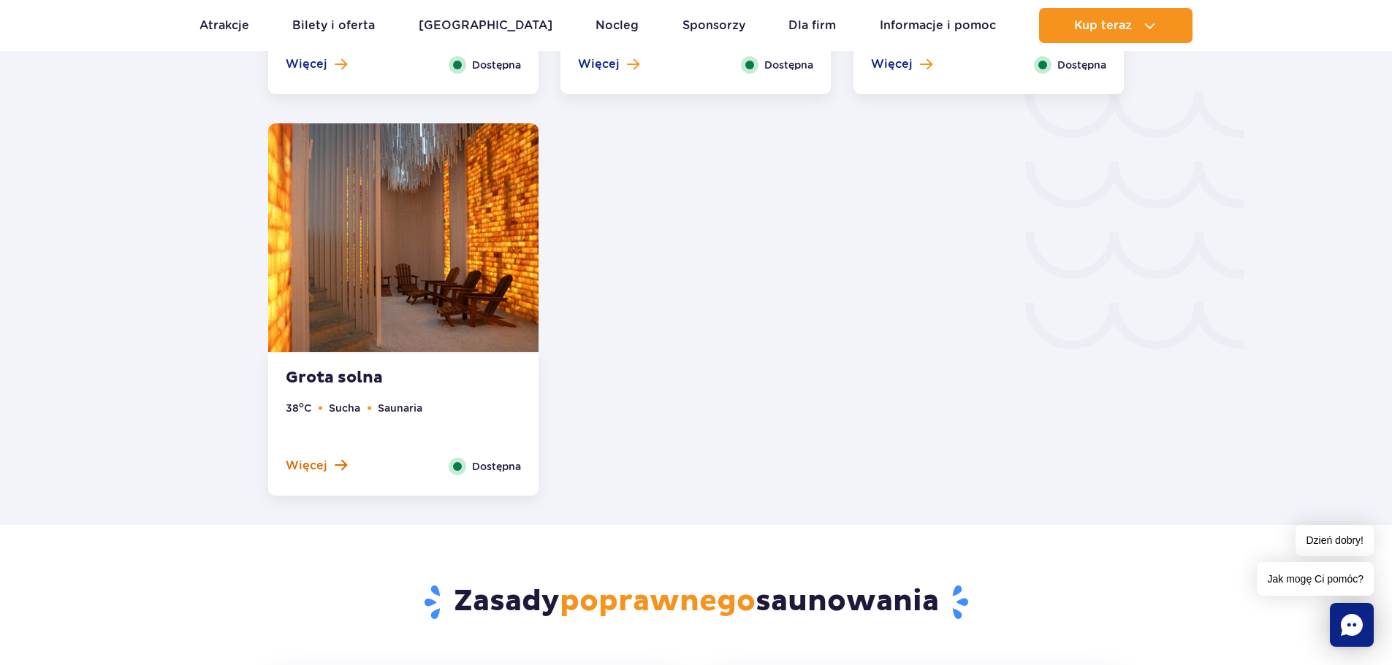
click at [311, 465] on span "Więcej" at bounding box center [307, 466] width 42 height 16
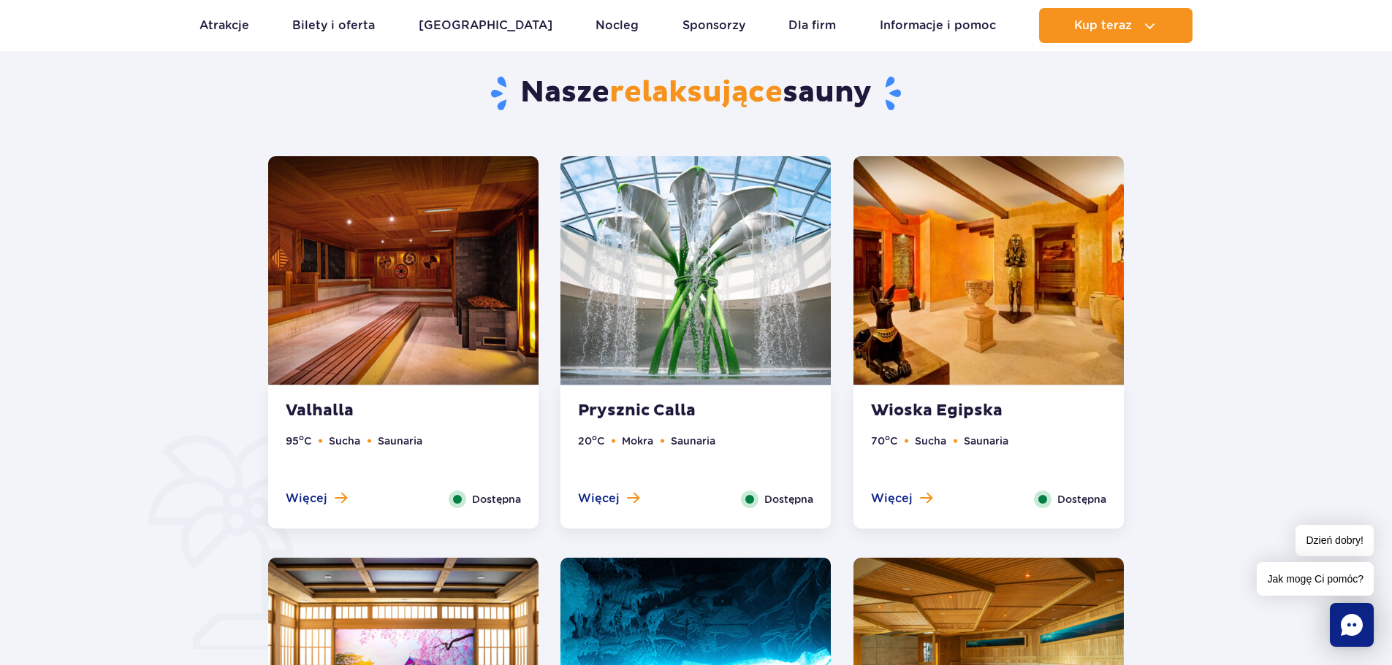
scroll to position [602, 0]
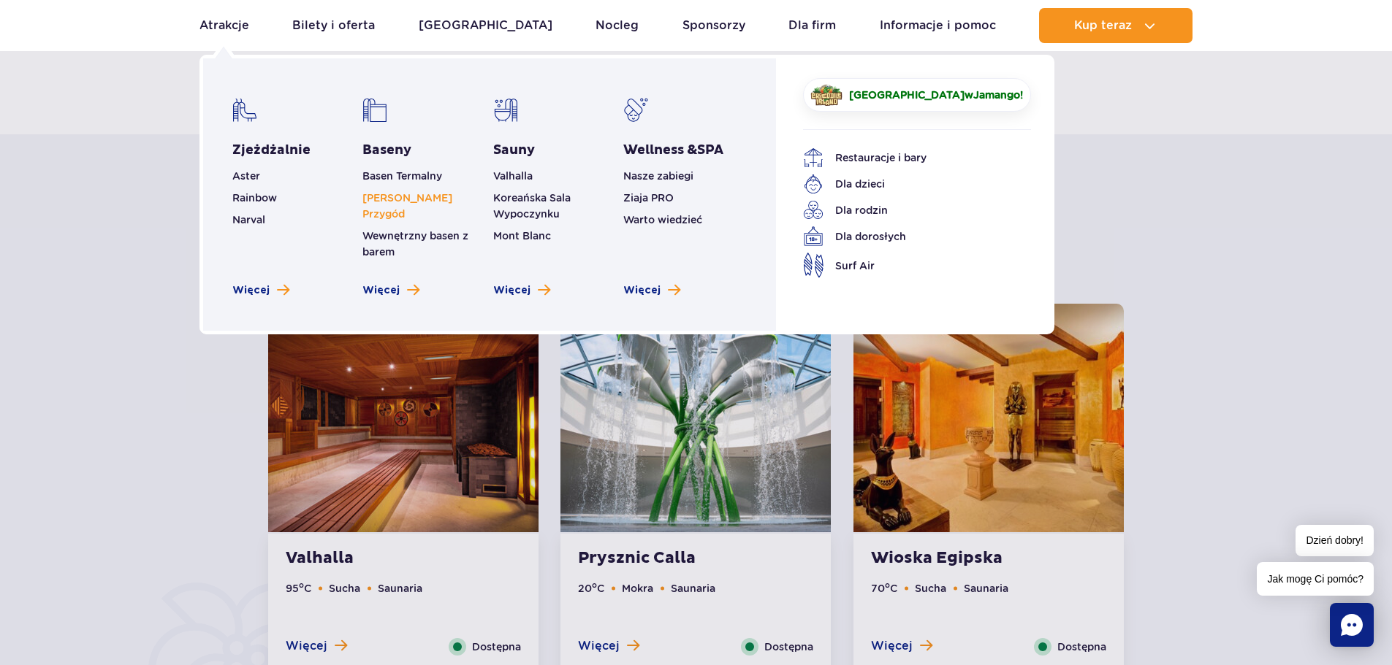
click at [423, 198] on link "[PERSON_NAME] Przygód" at bounding box center [407, 206] width 90 height 28
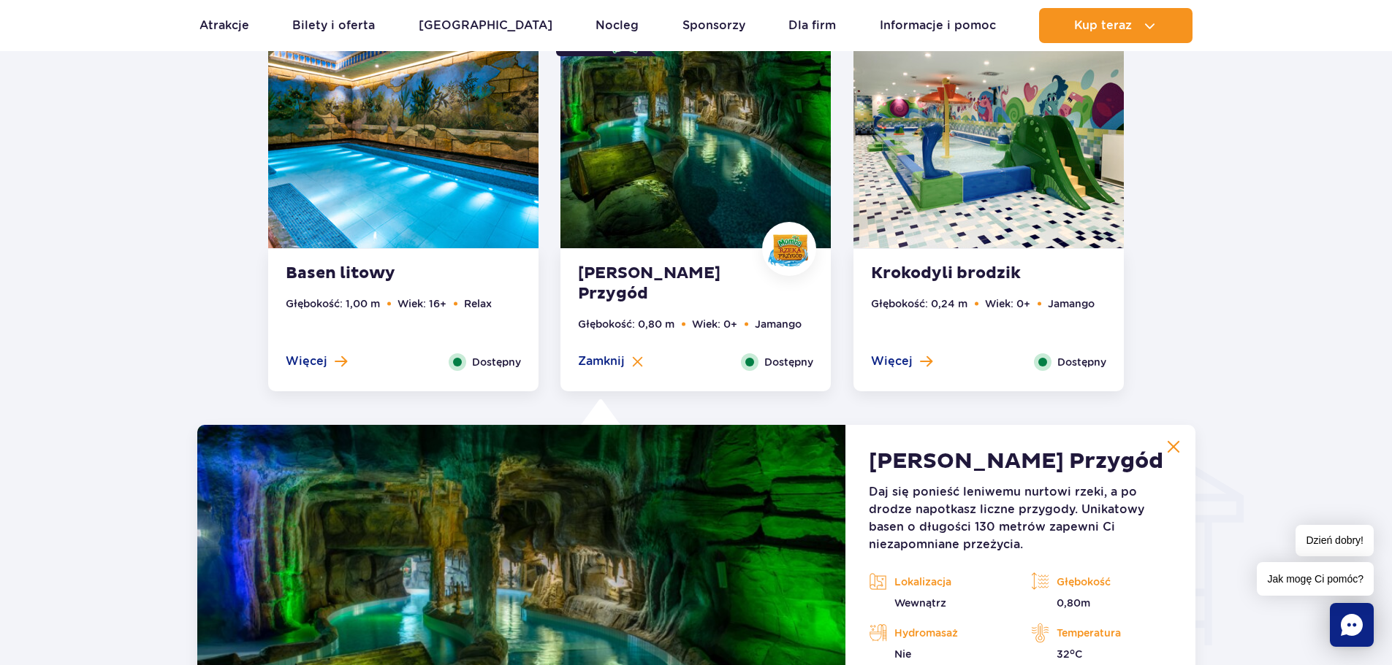
scroll to position [1248, 0]
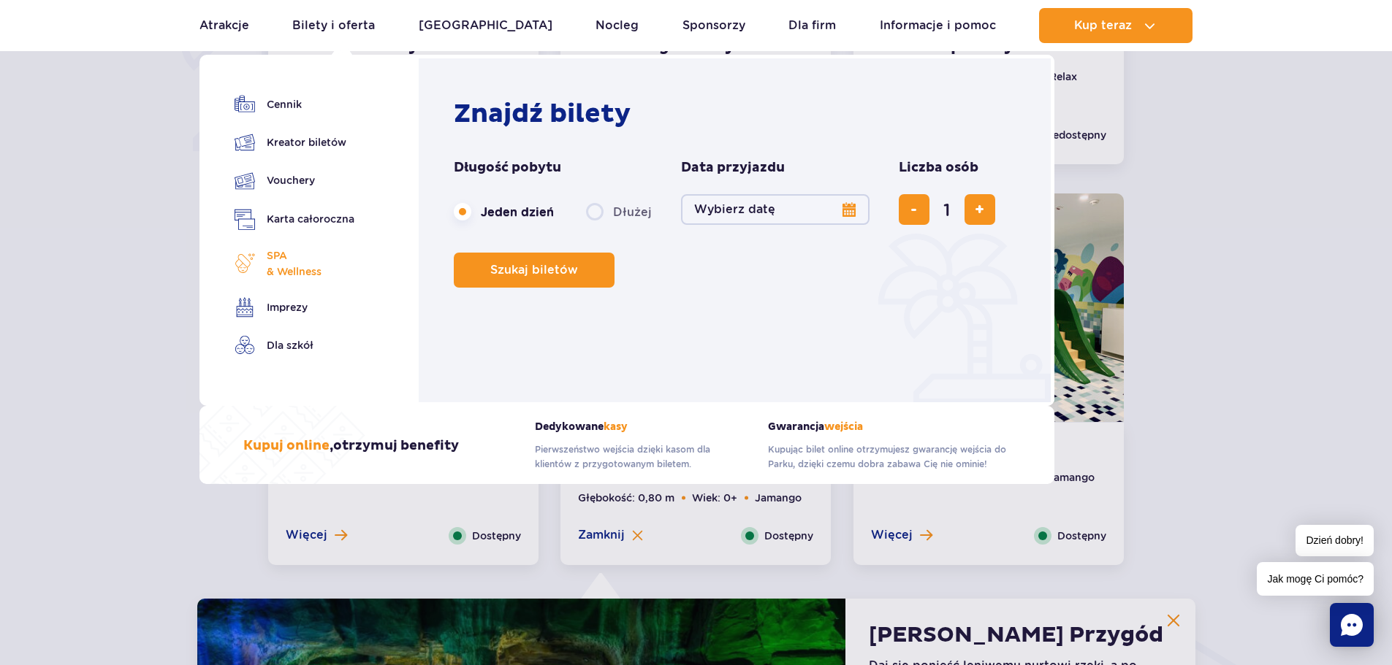
click at [274, 256] on span "SPA & Wellness" at bounding box center [294, 264] width 55 height 32
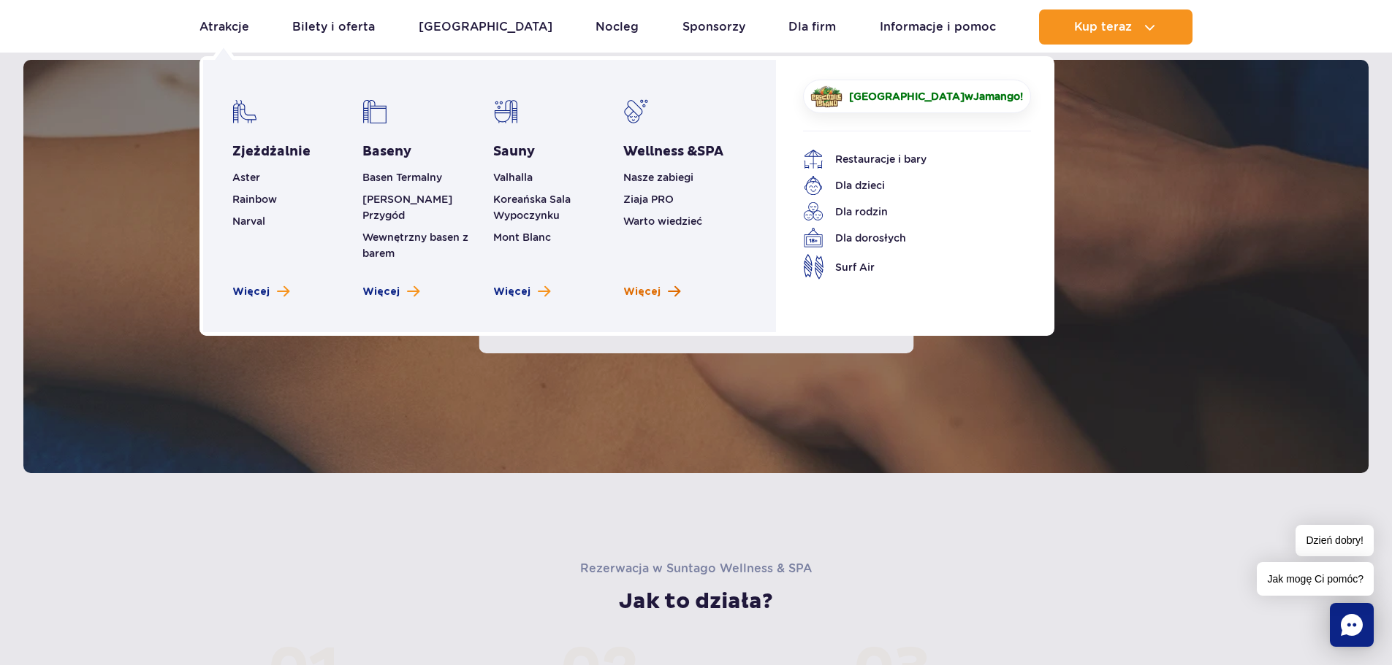
click at [638, 285] on span "Więcej" at bounding box center [641, 292] width 37 height 15
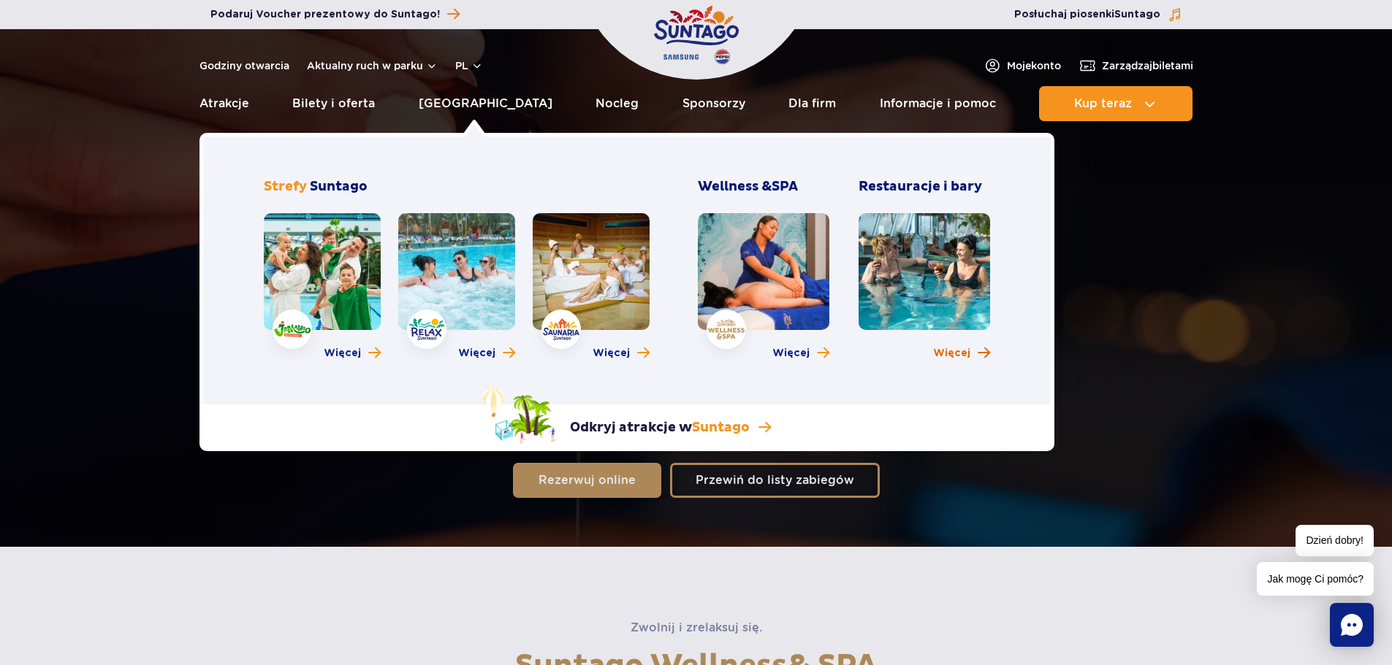
click at [957, 353] on span "Więcej" at bounding box center [951, 353] width 37 height 15
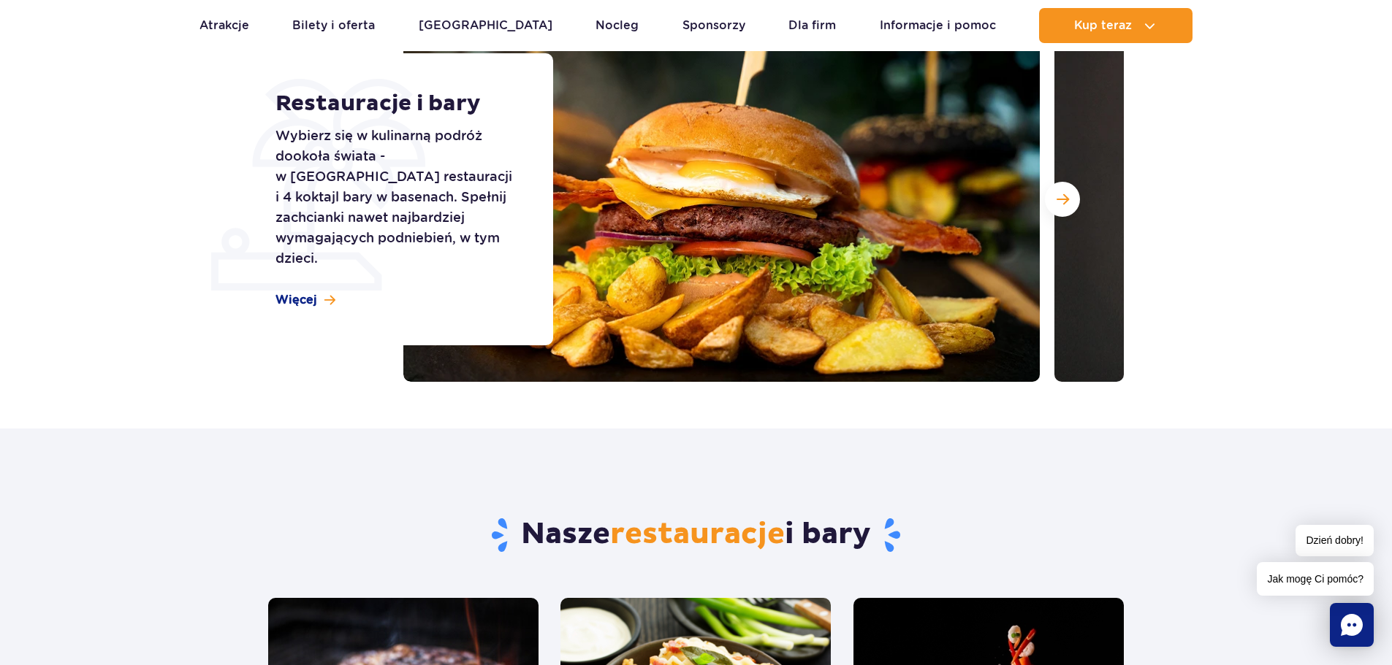
scroll to position [219, 0]
